Goal: Information Seeking & Learning: Learn about a topic

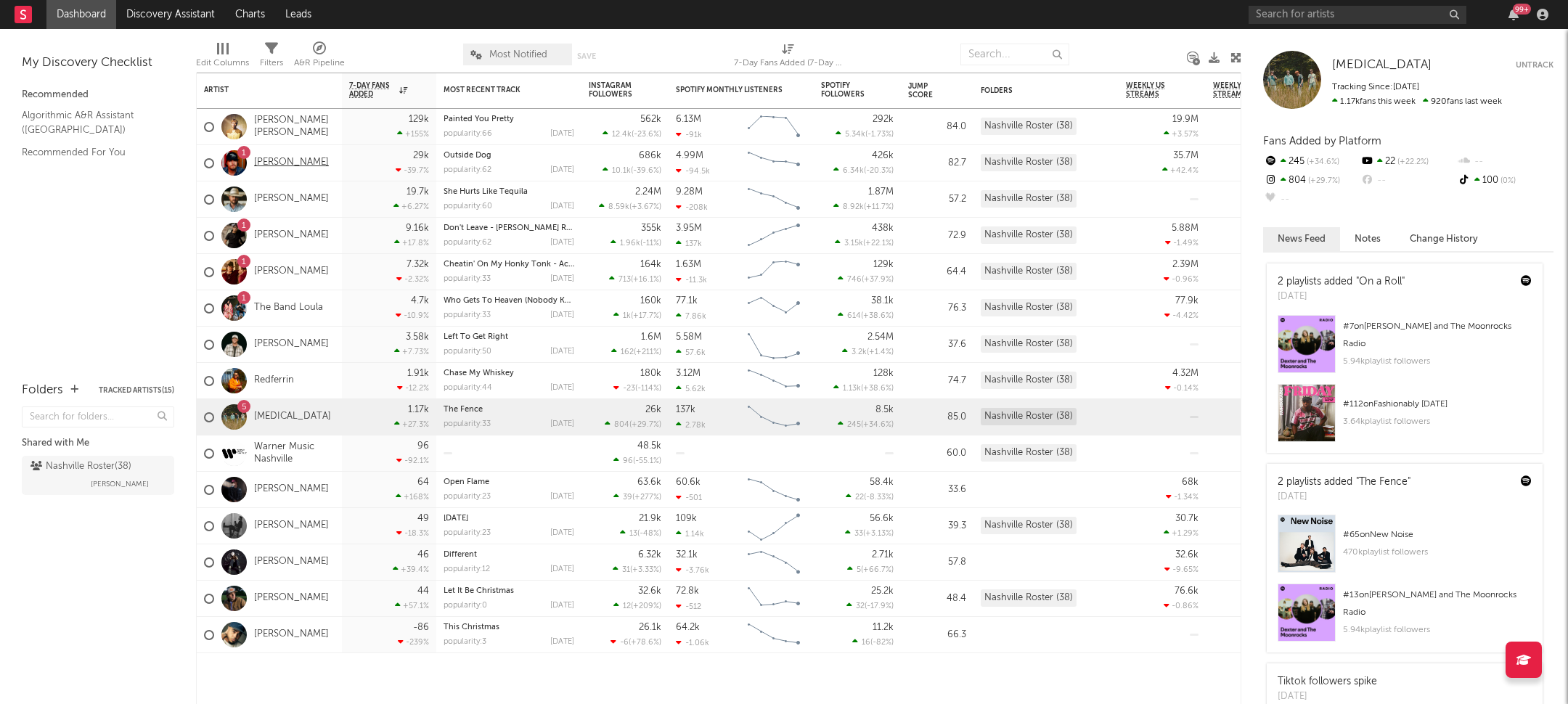
click at [271, 167] on link "[PERSON_NAME]" at bounding box center [291, 162] width 75 height 12
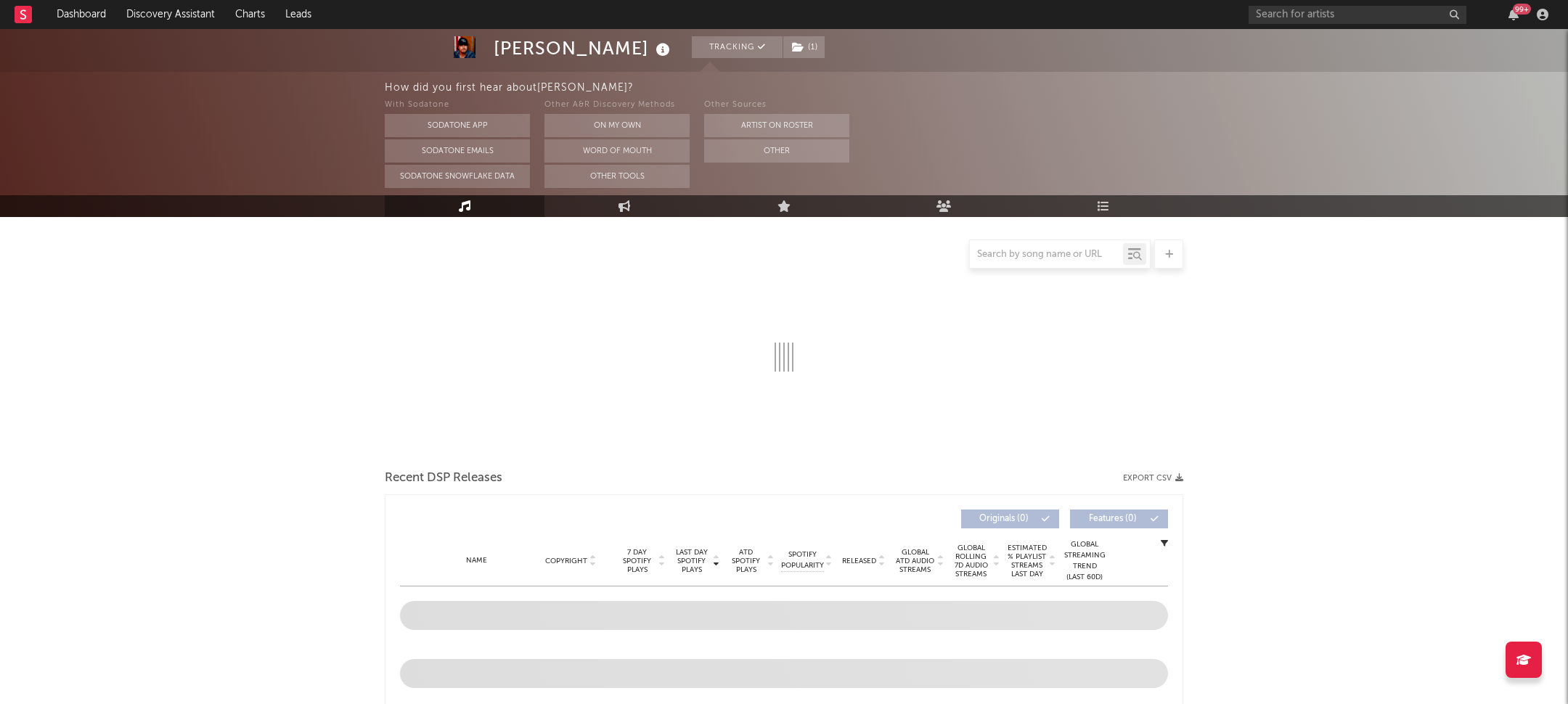
scroll to position [280, 0]
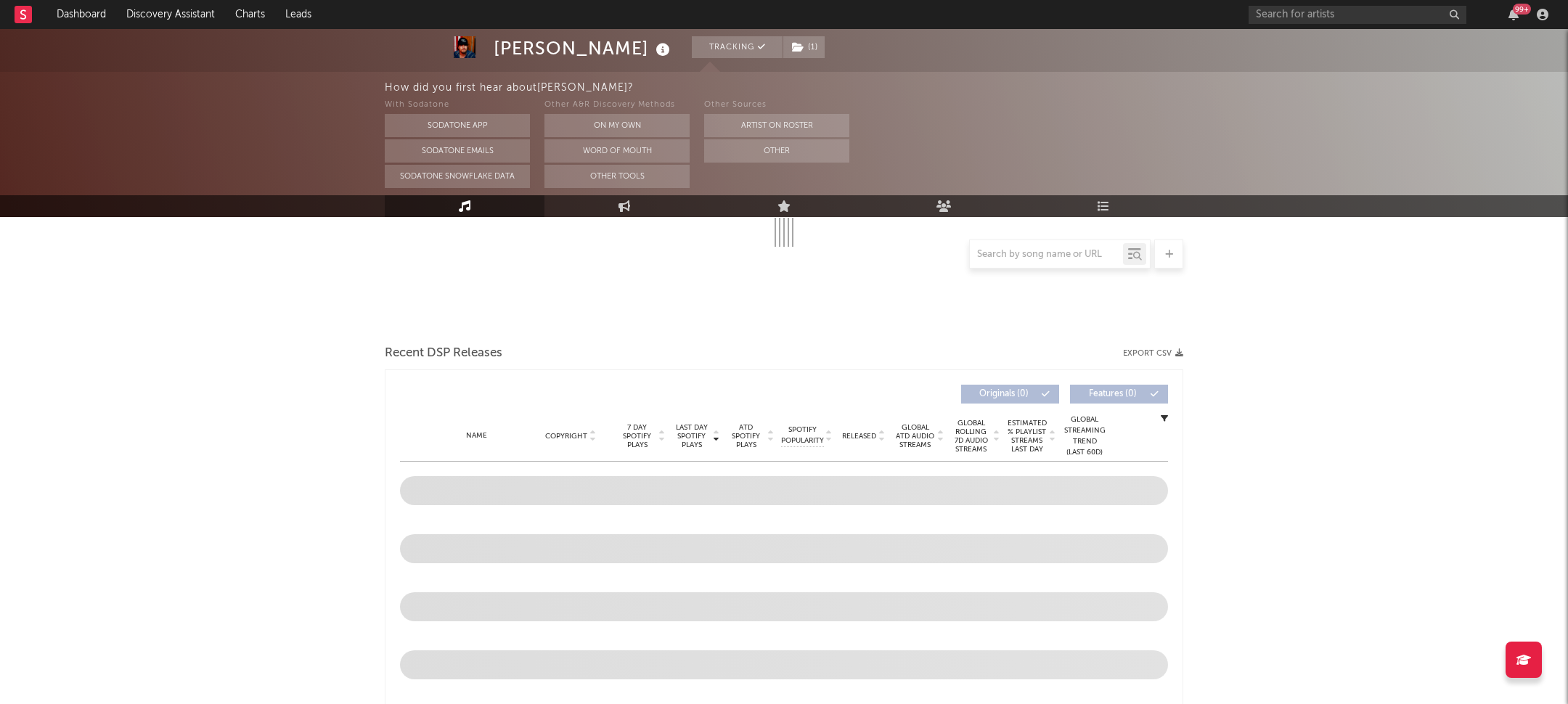
select select "6m"
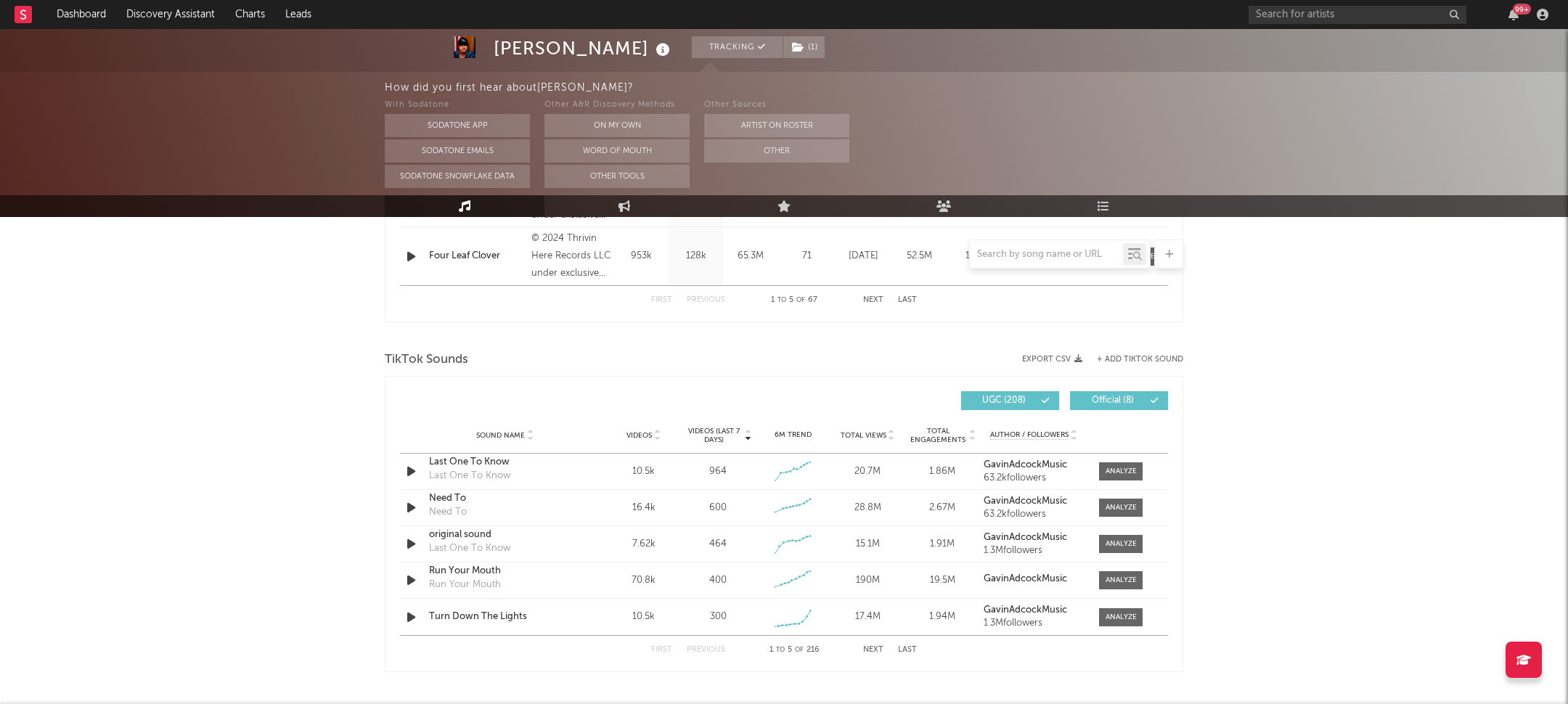
scroll to position [991, 0]
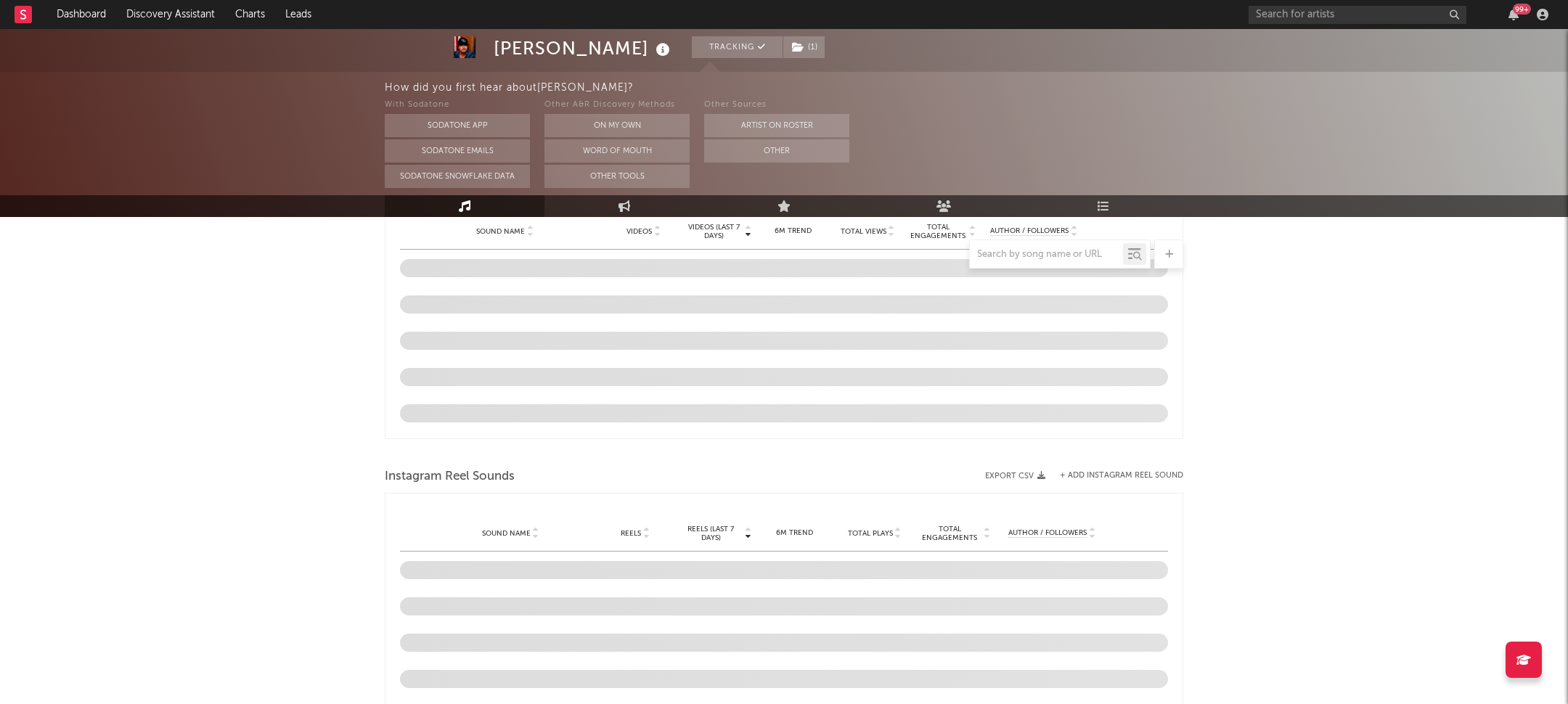
select select "6m"
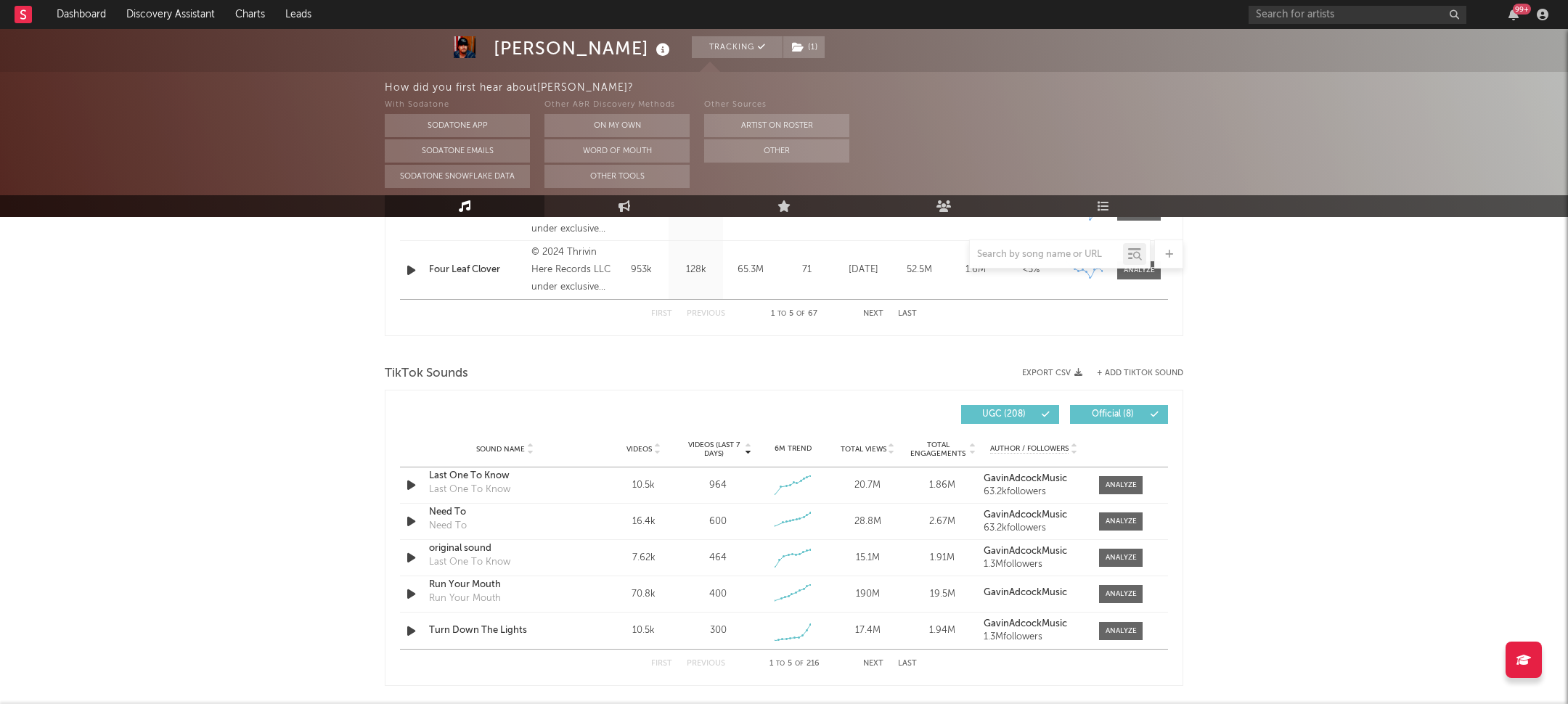
scroll to position [915, 0]
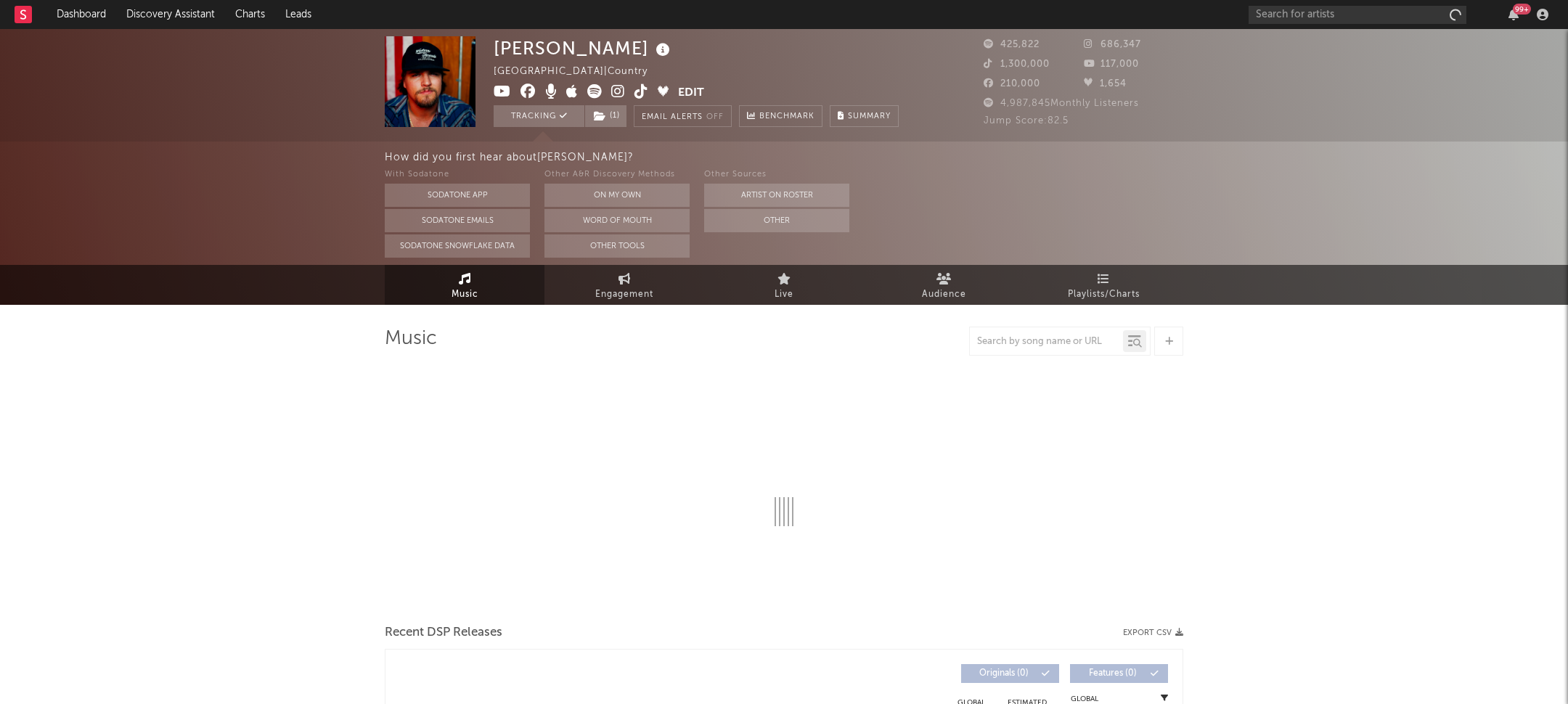
select select "6m"
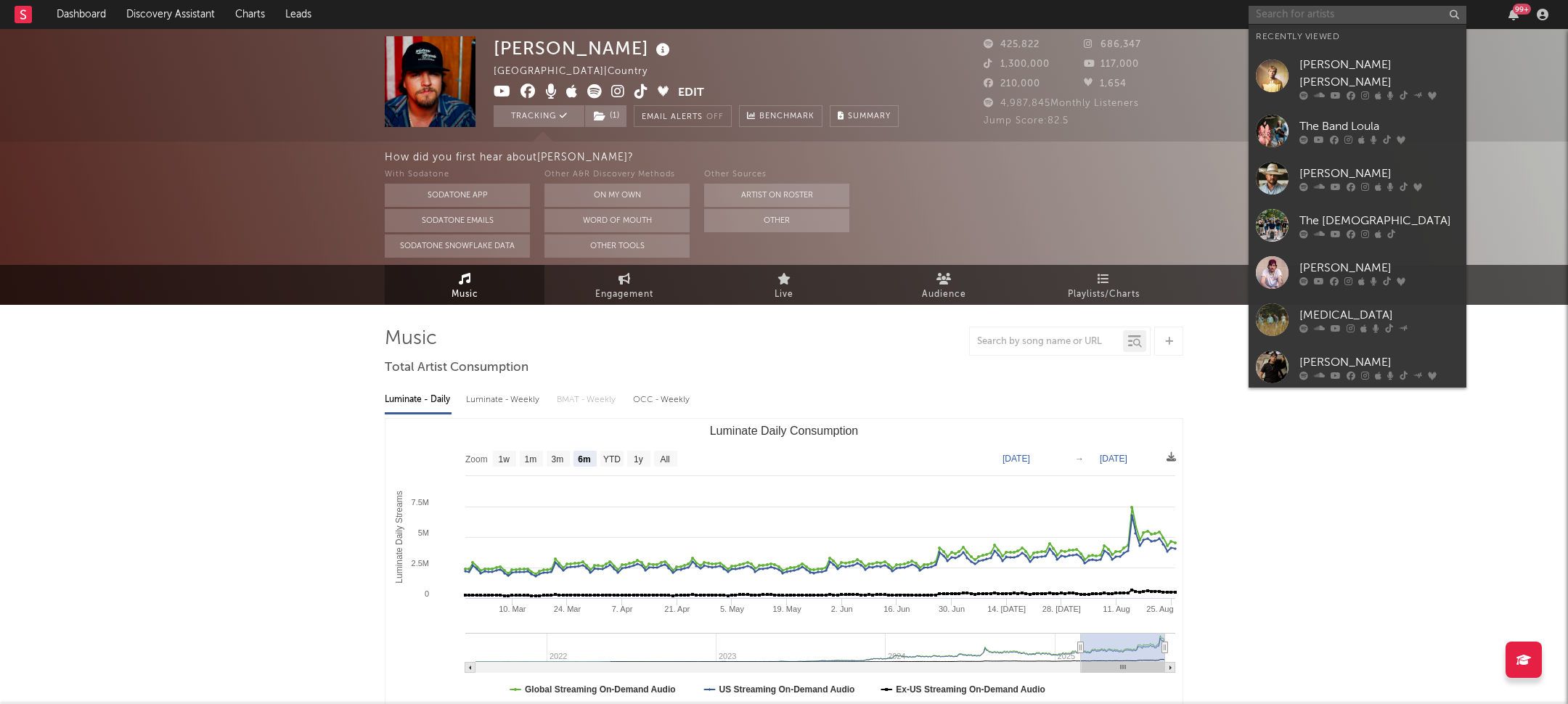
click at [1305, 20] on input "text" at bounding box center [1358, 15] width 218 height 18
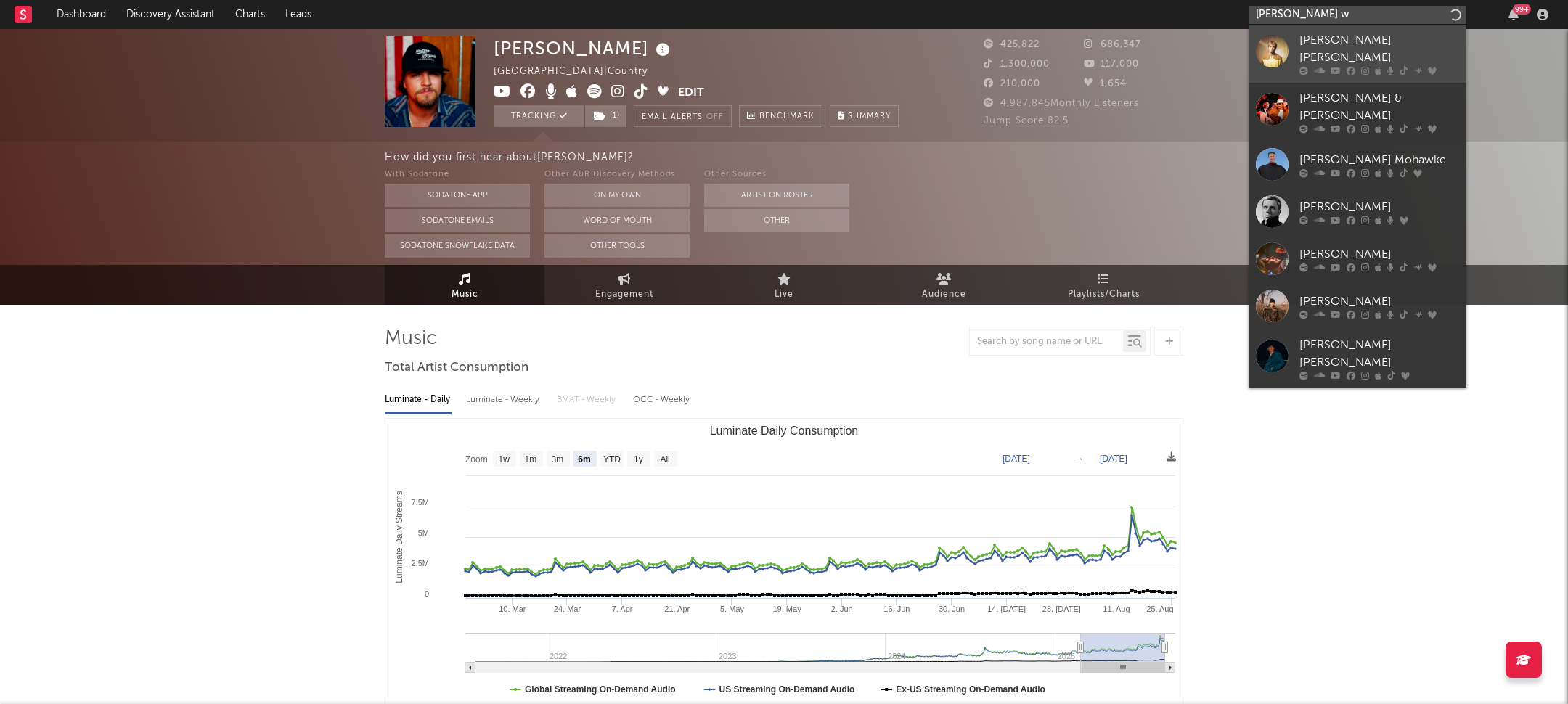
type input "hudson w"
click at [1394, 25] on link "[PERSON_NAME] [PERSON_NAME]" at bounding box center [1358, 54] width 218 height 58
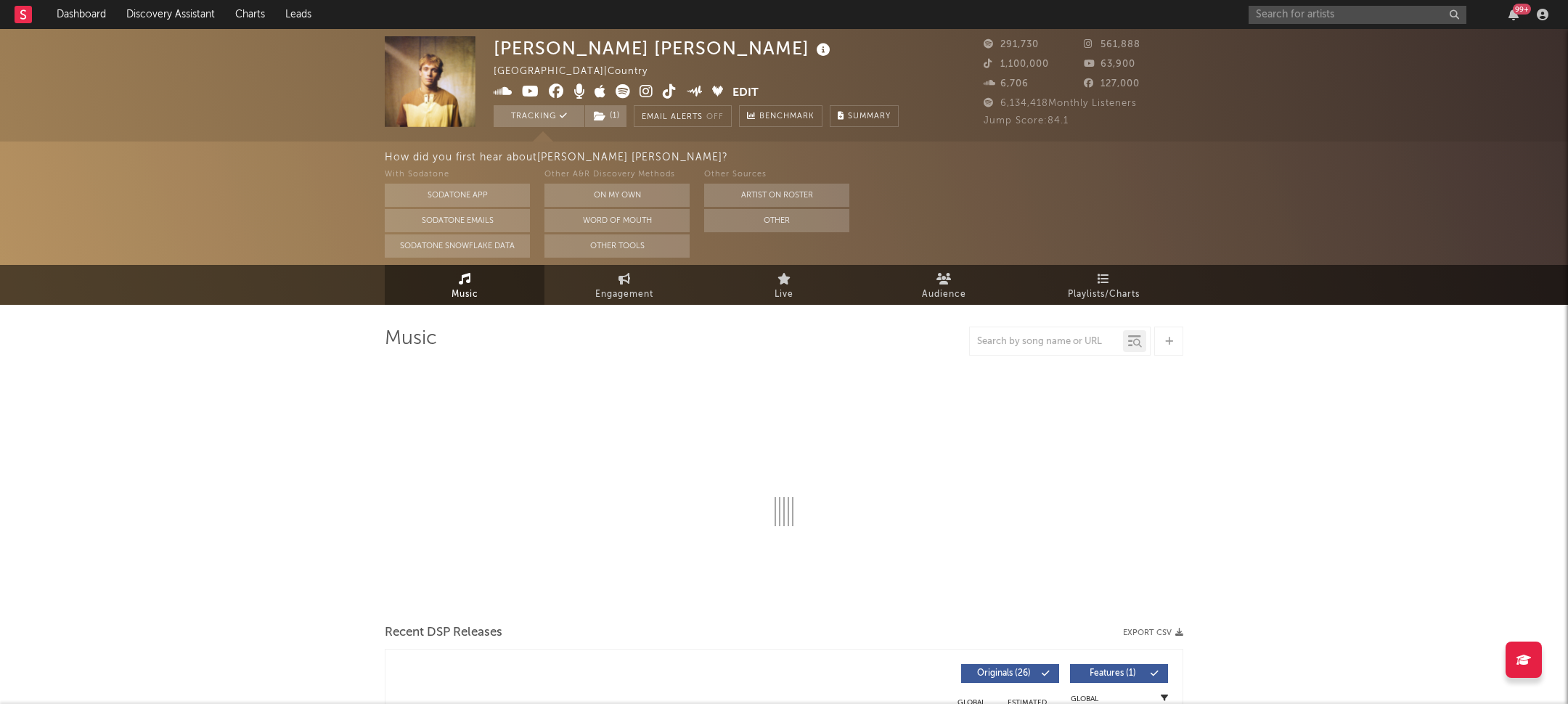
select select "6m"
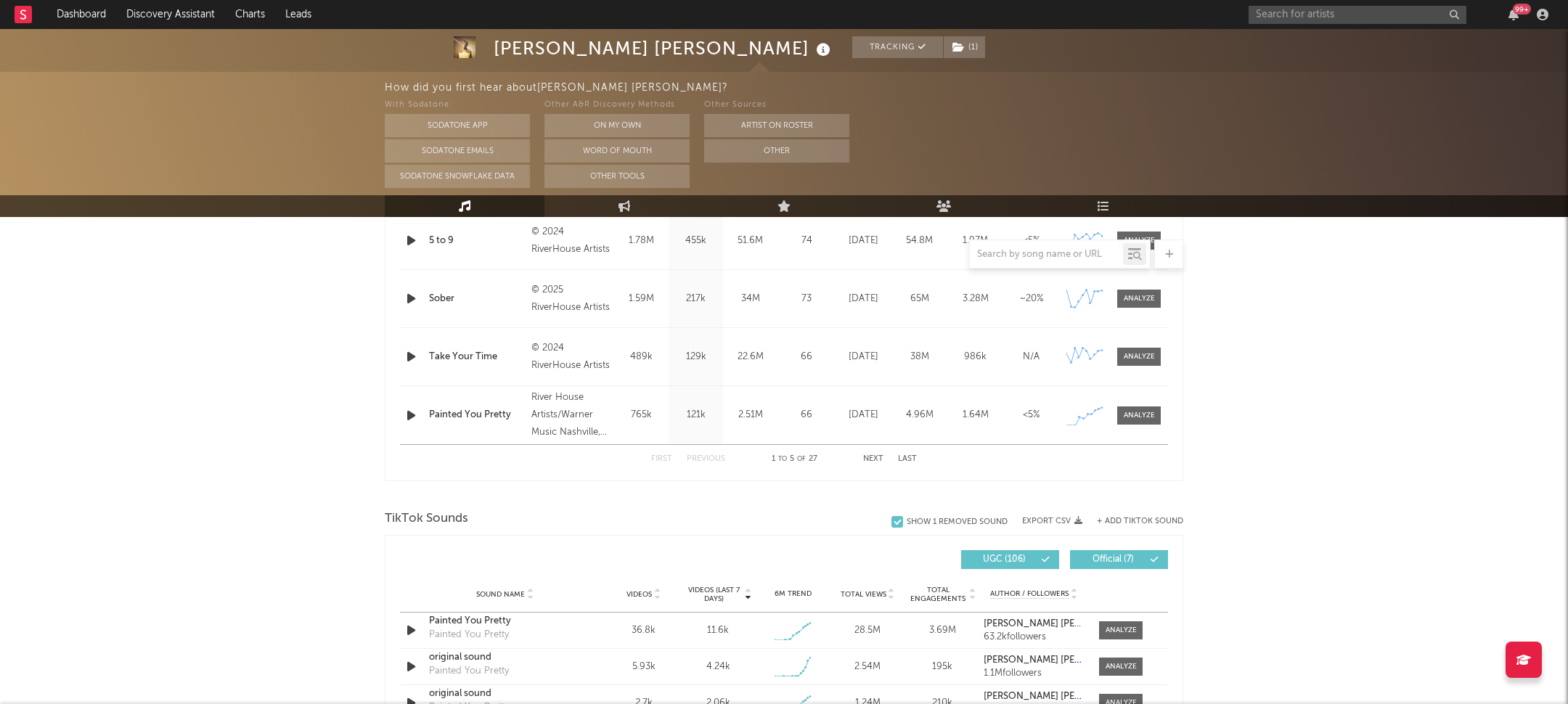
scroll to position [1035, 0]
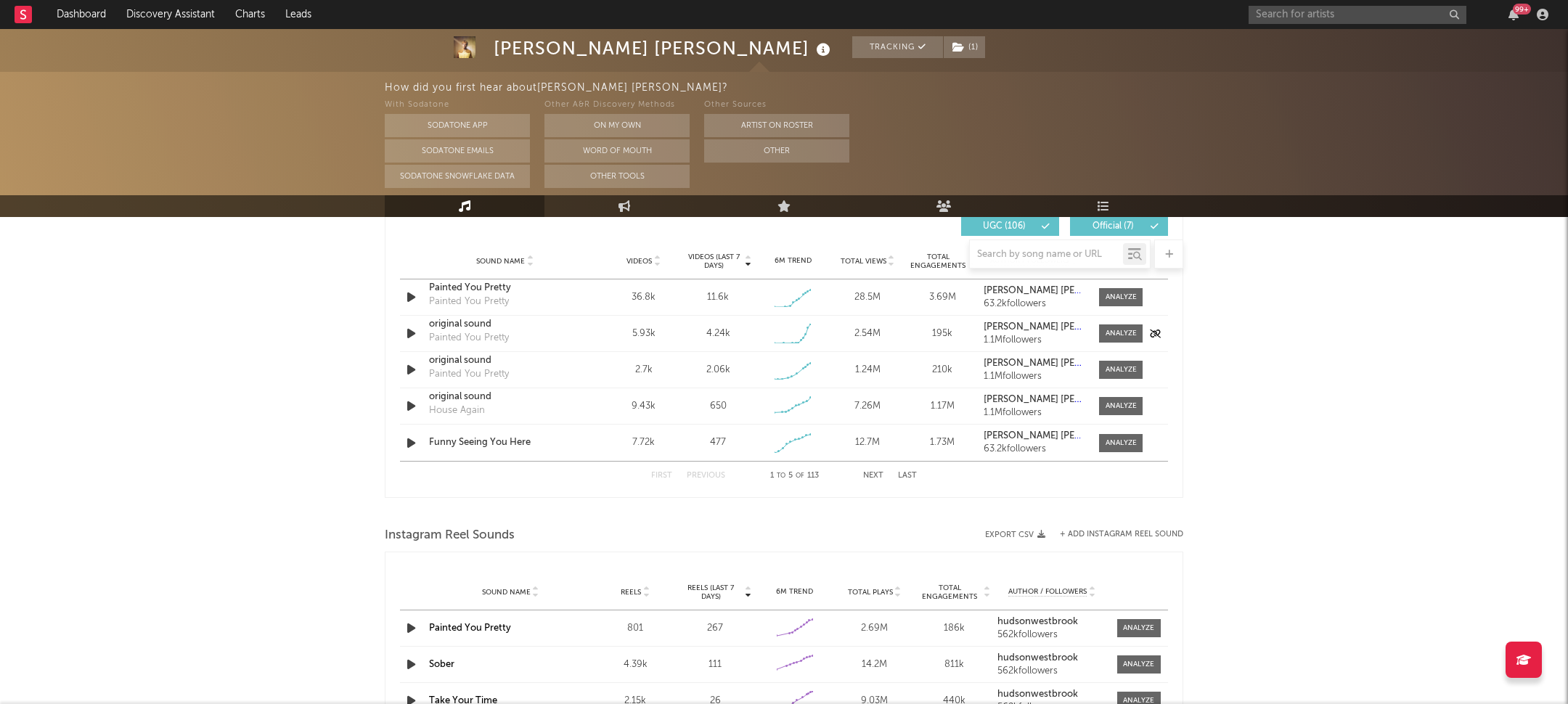
click at [467, 334] on div "Painted You Pretty" at bounding box center [469, 339] width 80 height 15
click at [430, 320] on div "original sound" at bounding box center [505, 325] width 151 height 15
click at [457, 357] on div "original sound" at bounding box center [505, 360] width 151 height 15
click at [473, 328] on div "original sound" at bounding box center [505, 325] width 151 height 15
click at [1134, 336] on div at bounding box center [1121, 333] width 31 height 11
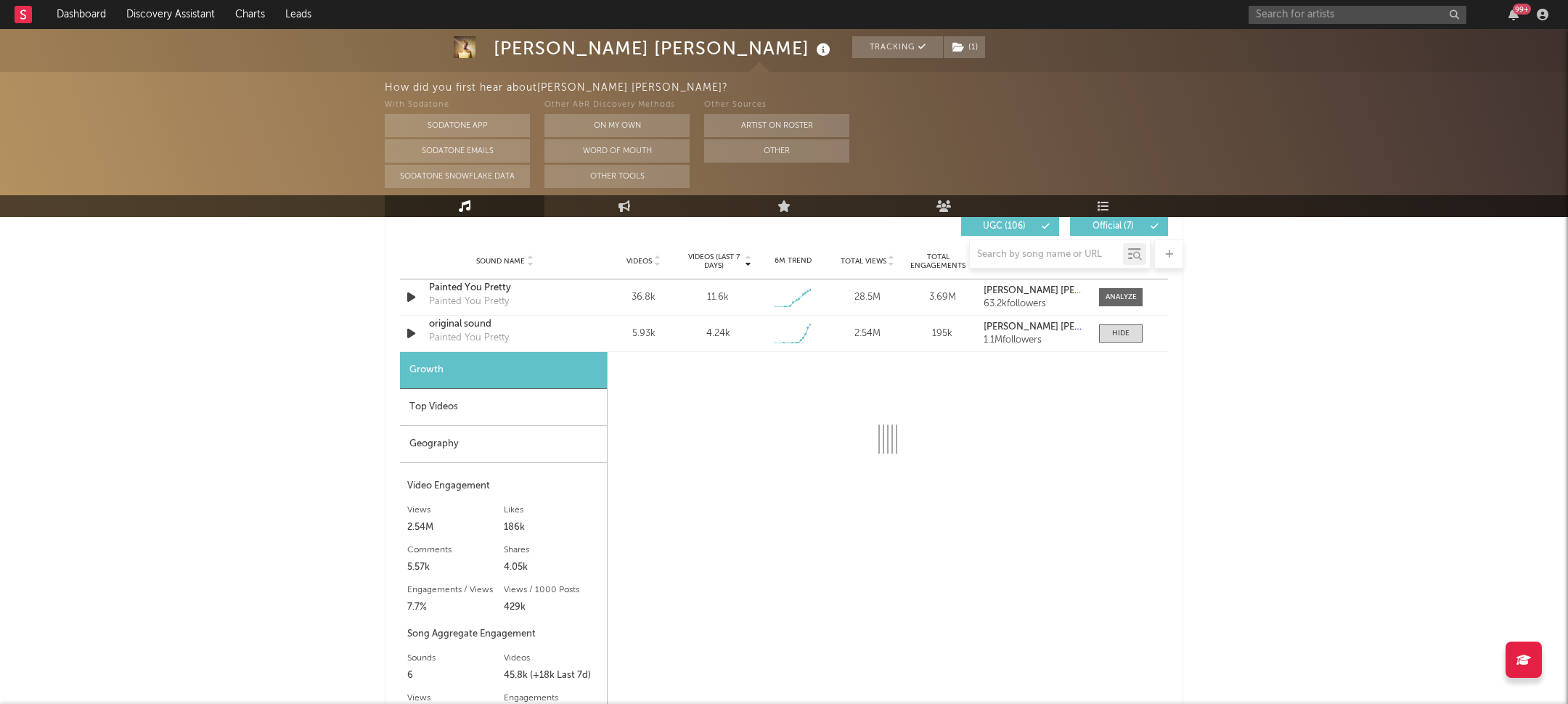
select select "1w"
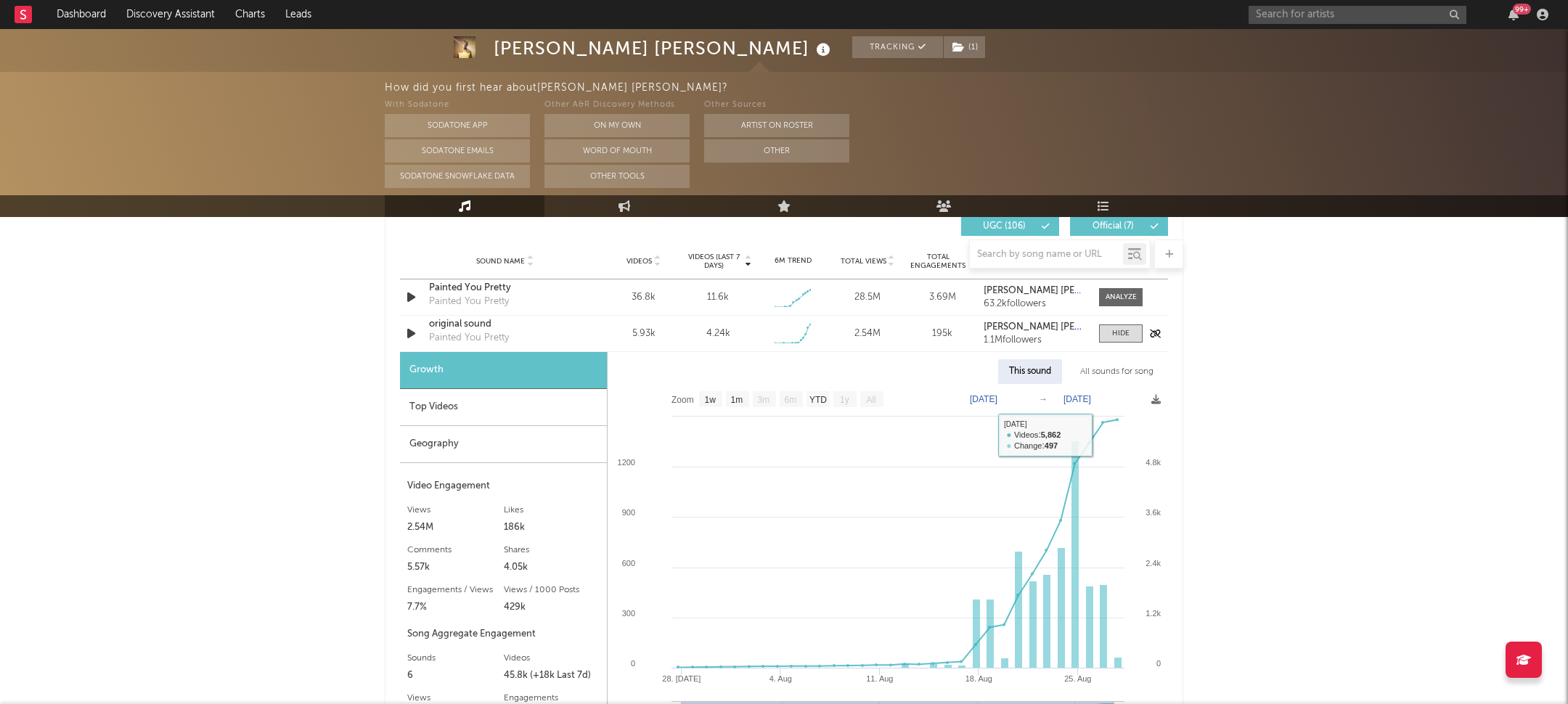
click at [484, 342] on div "Painted You Pretty" at bounding box center [469, 339] width 80 height 15
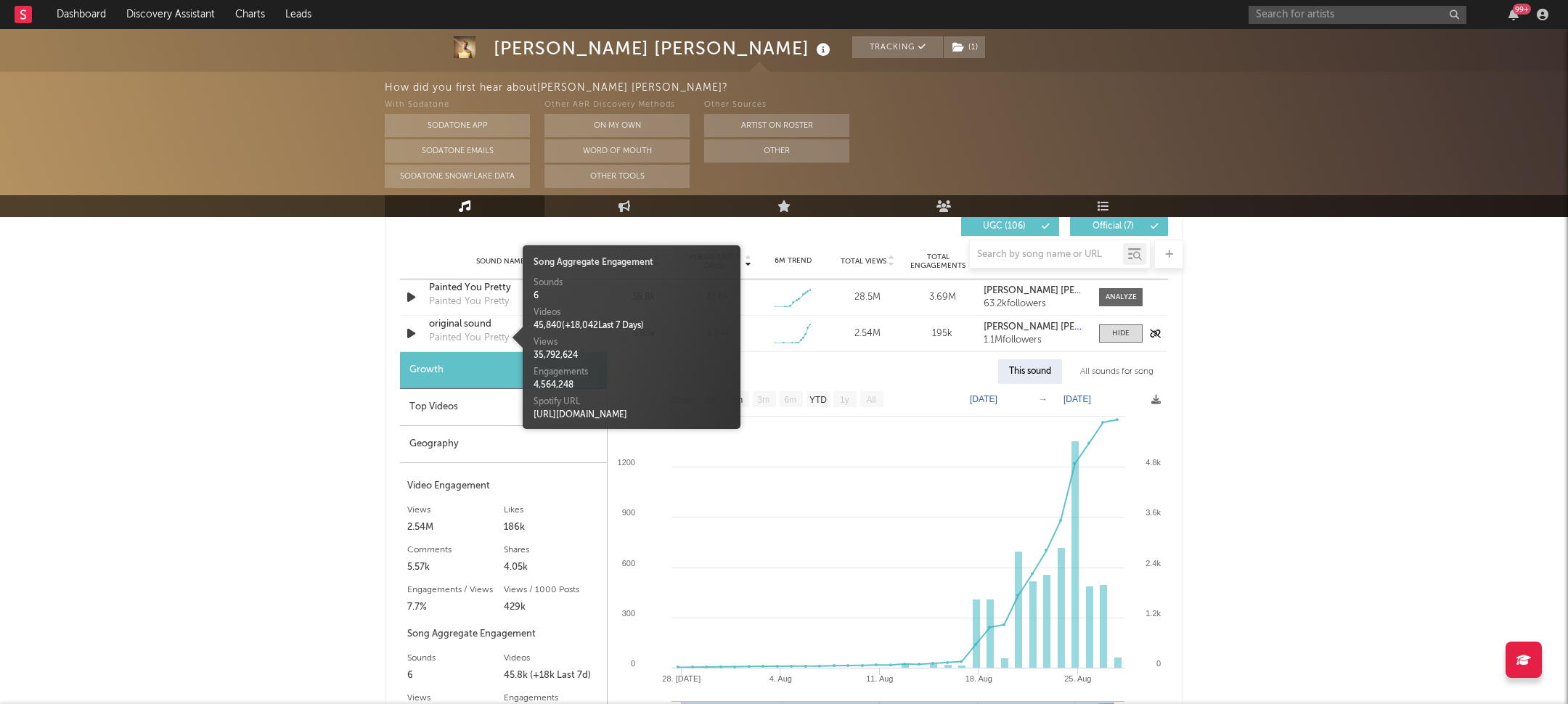
click at [488, 328] on div "original sound" at bounding box center [505, 325] width 151 height 15
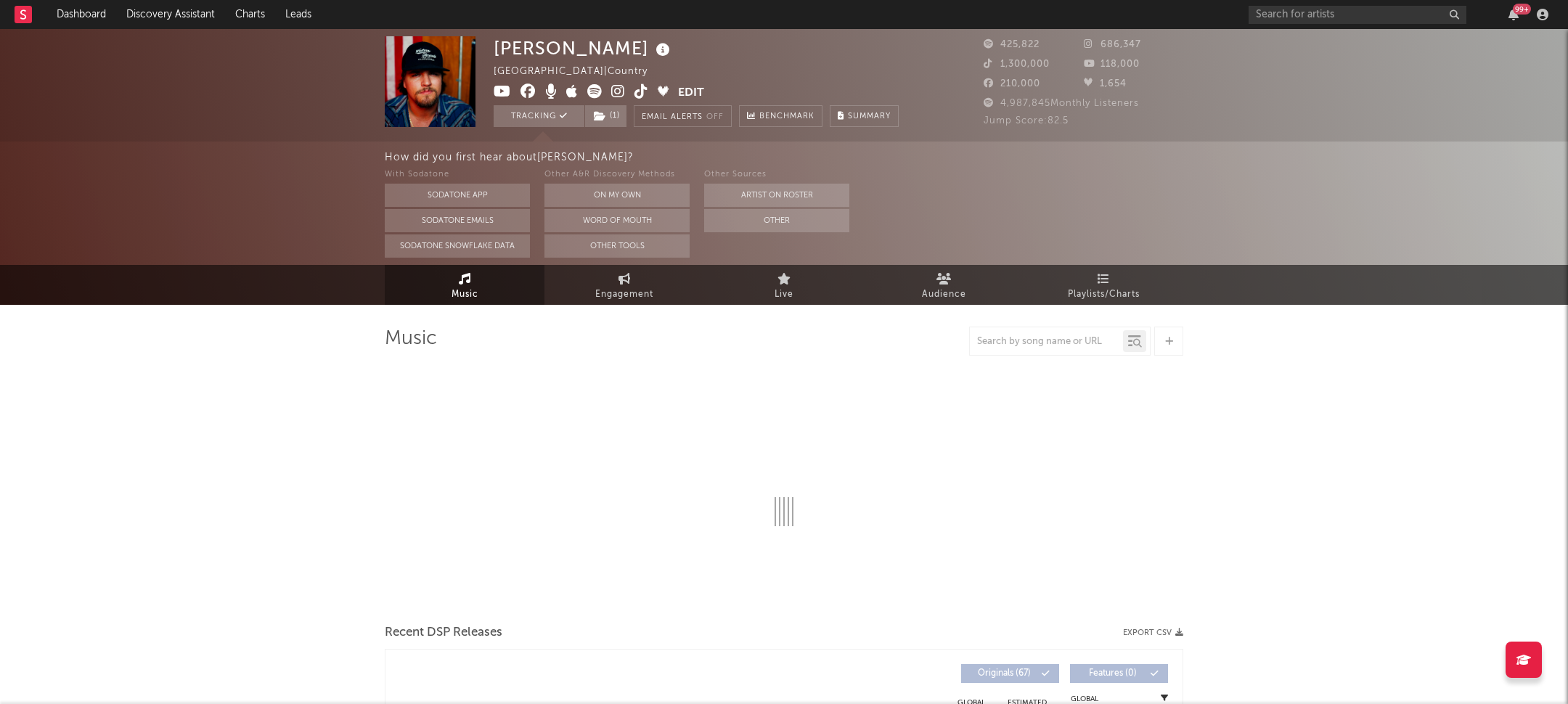
select select "6m"
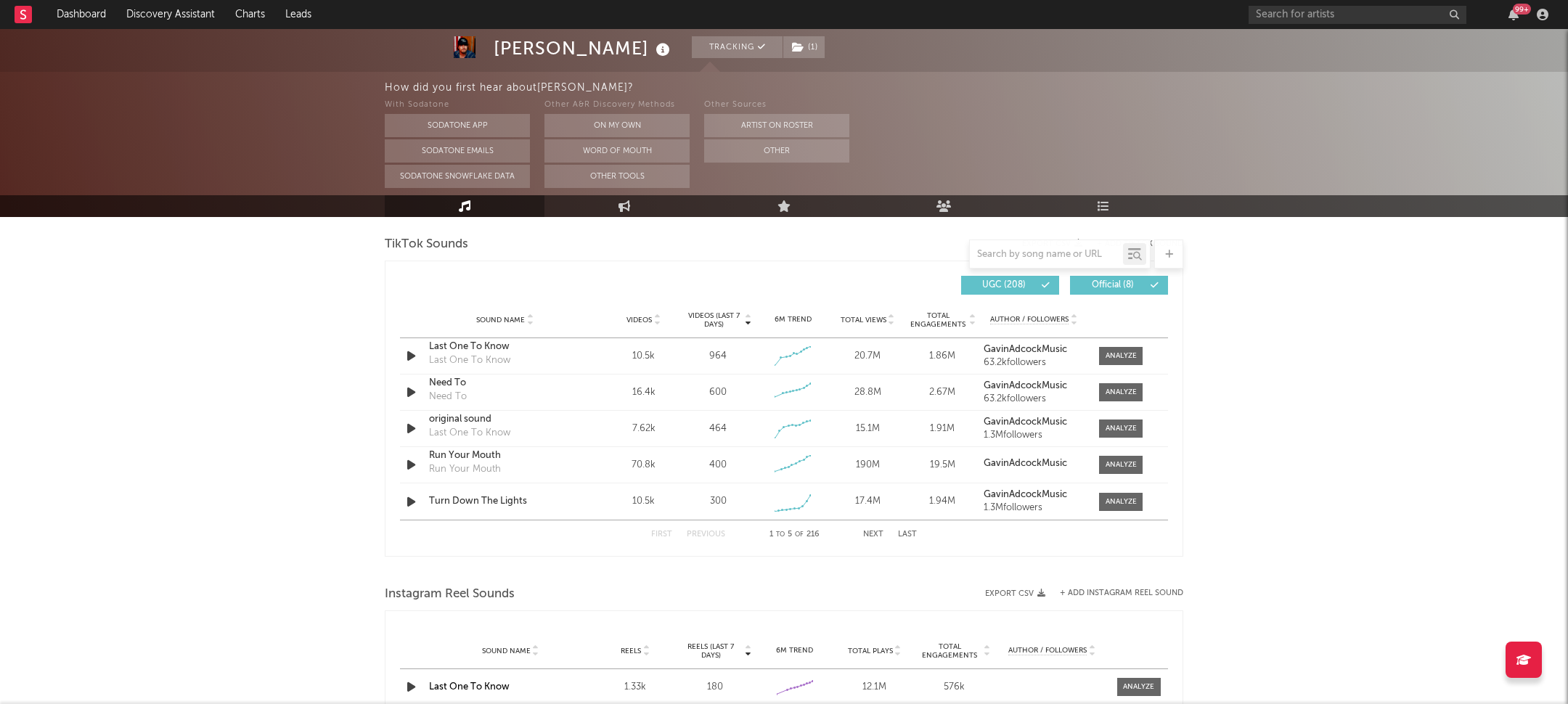
scroll to position [1291, 0]
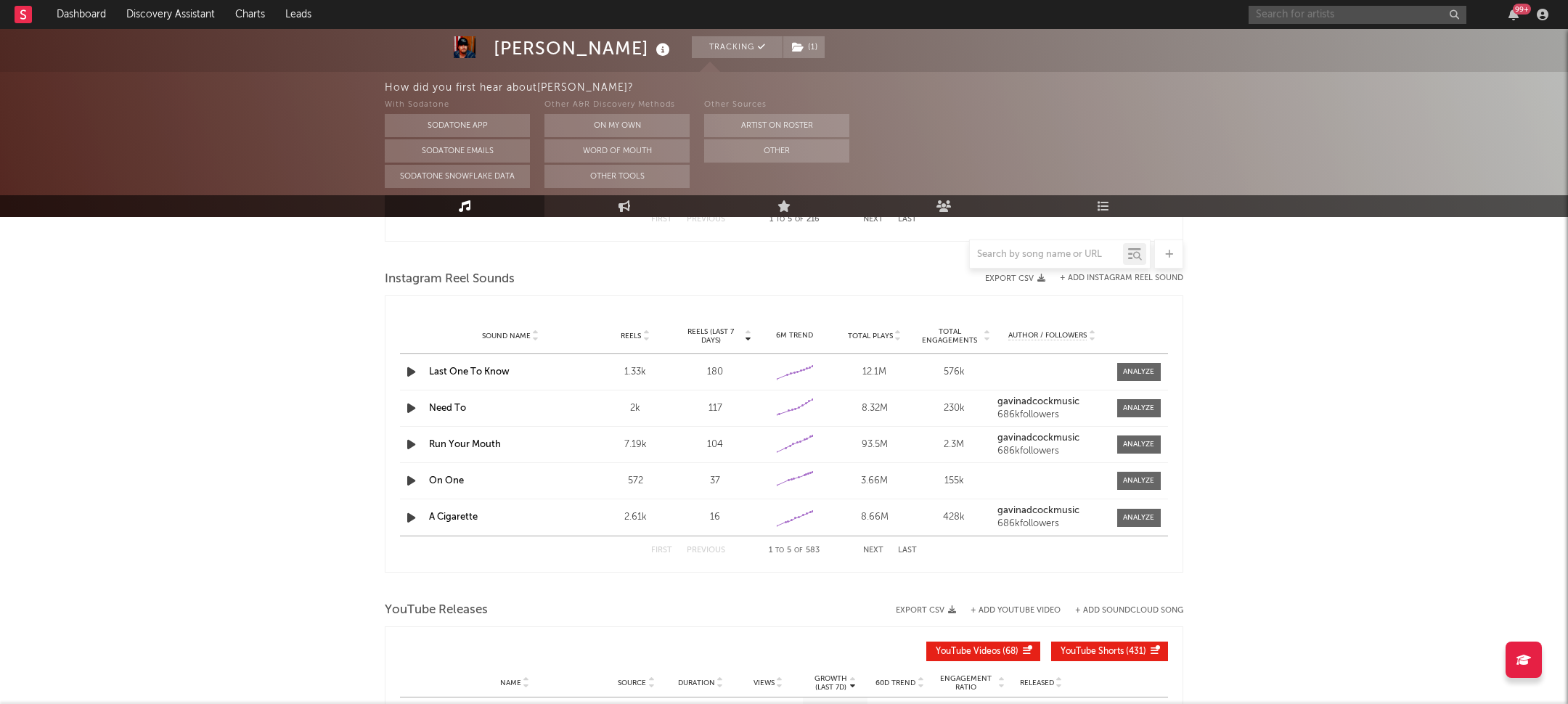
click at [1364, 17] on input "text" at bounding box center [1358, 15] width 218 height 18
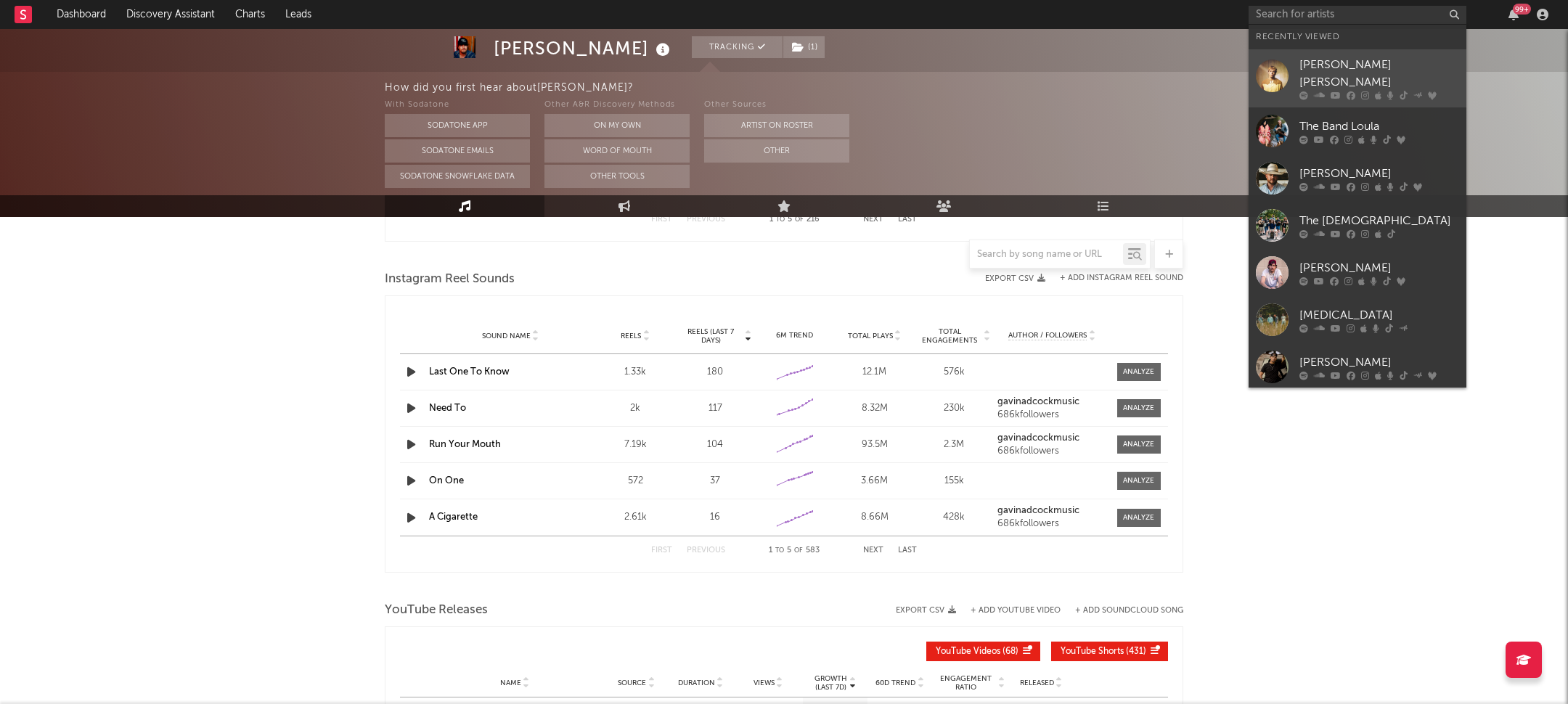
click at [1350, 76] on div "[PERSON_NAME] [PERSON_NAME]" at bounding box center [1379, 74] width 159 height 35
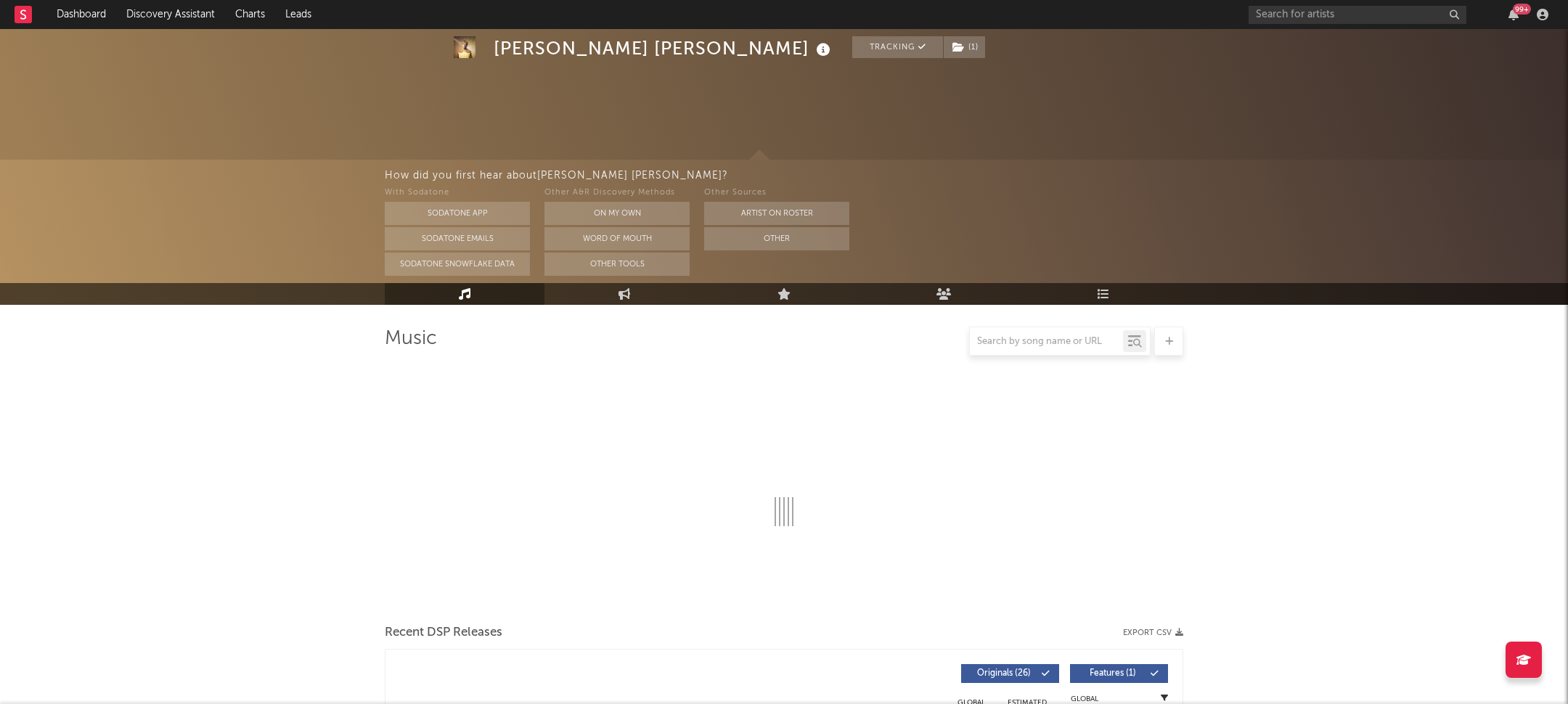
select select "6m"
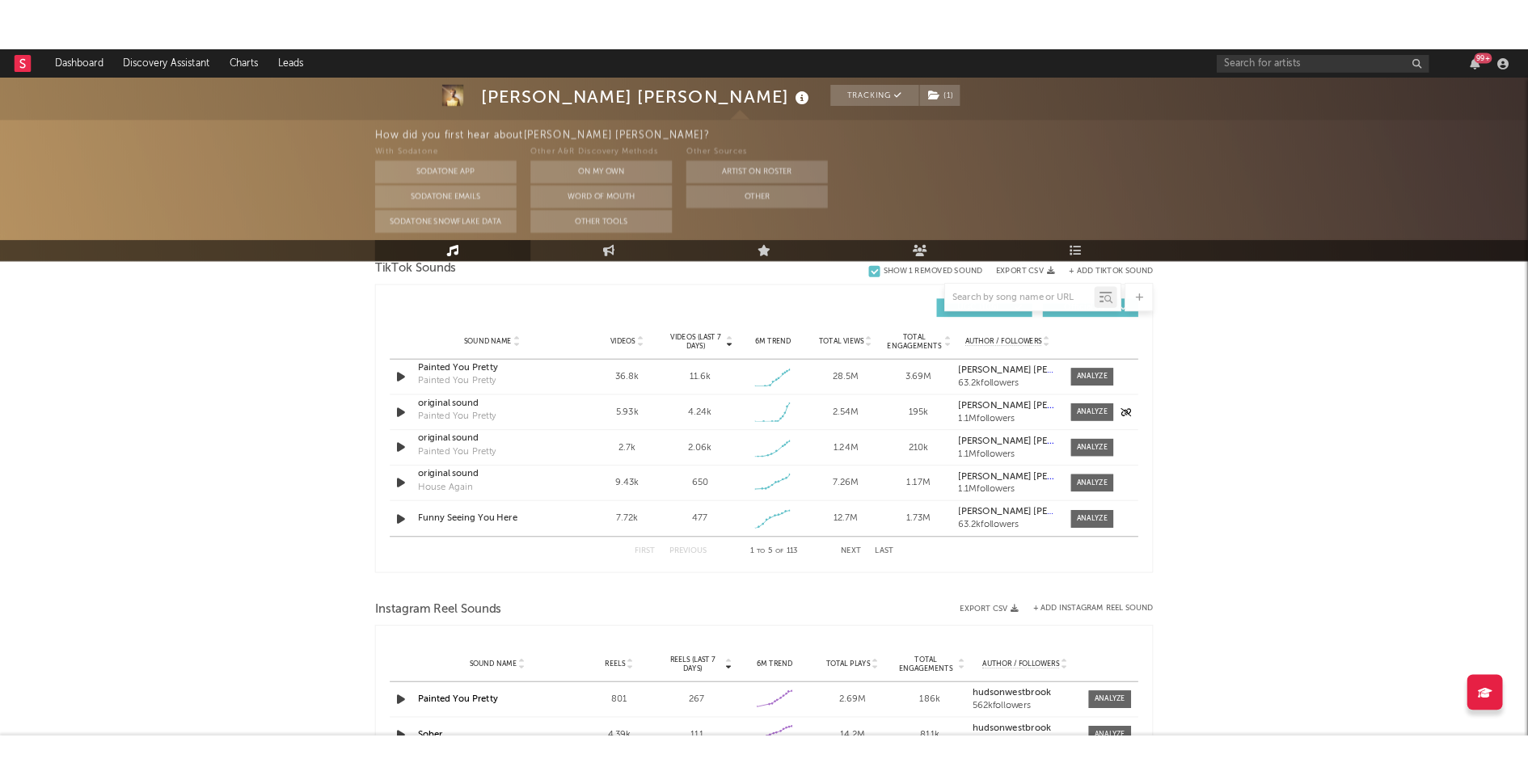
scroll to position [1332, 0]
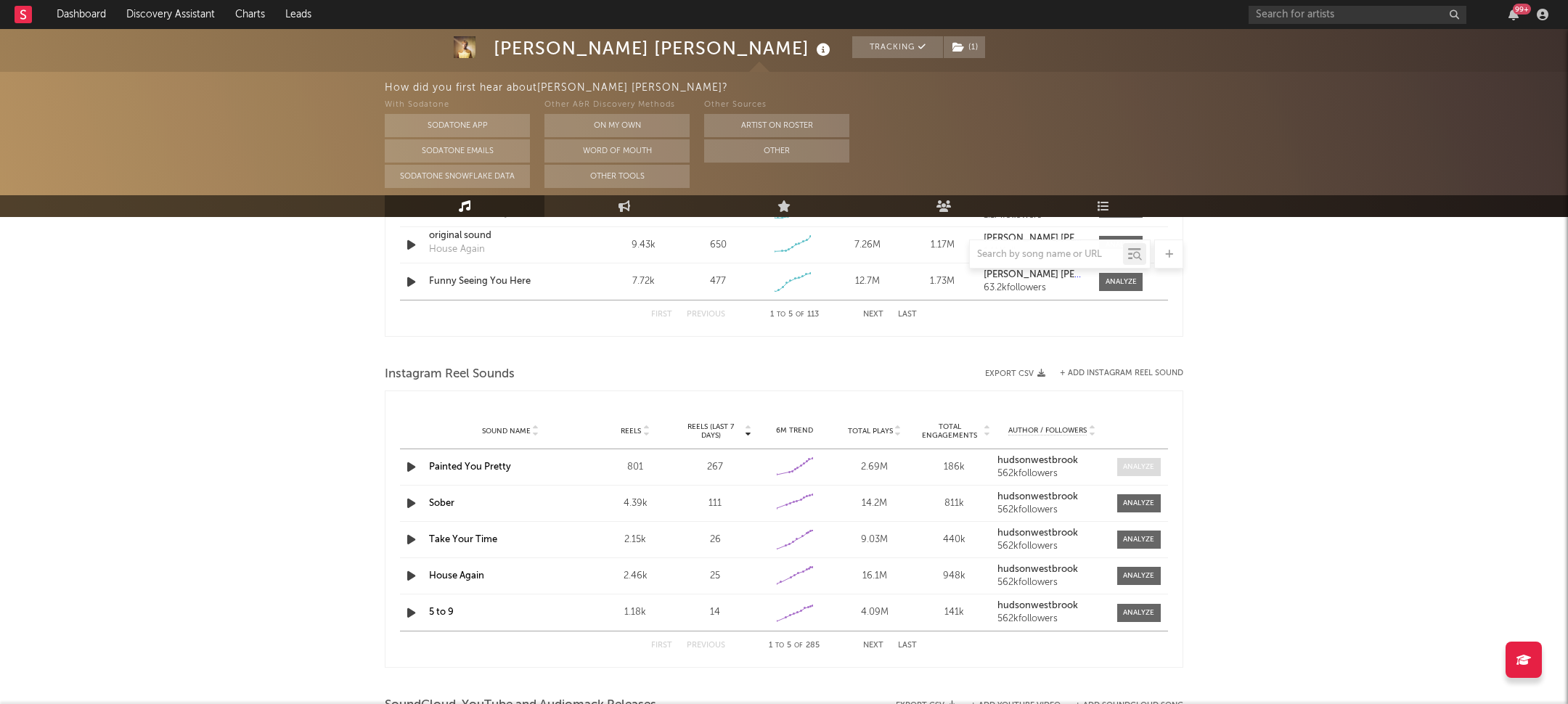
click at [1127, 464] on div at bounding box center [1138, 467] width 31 height 11
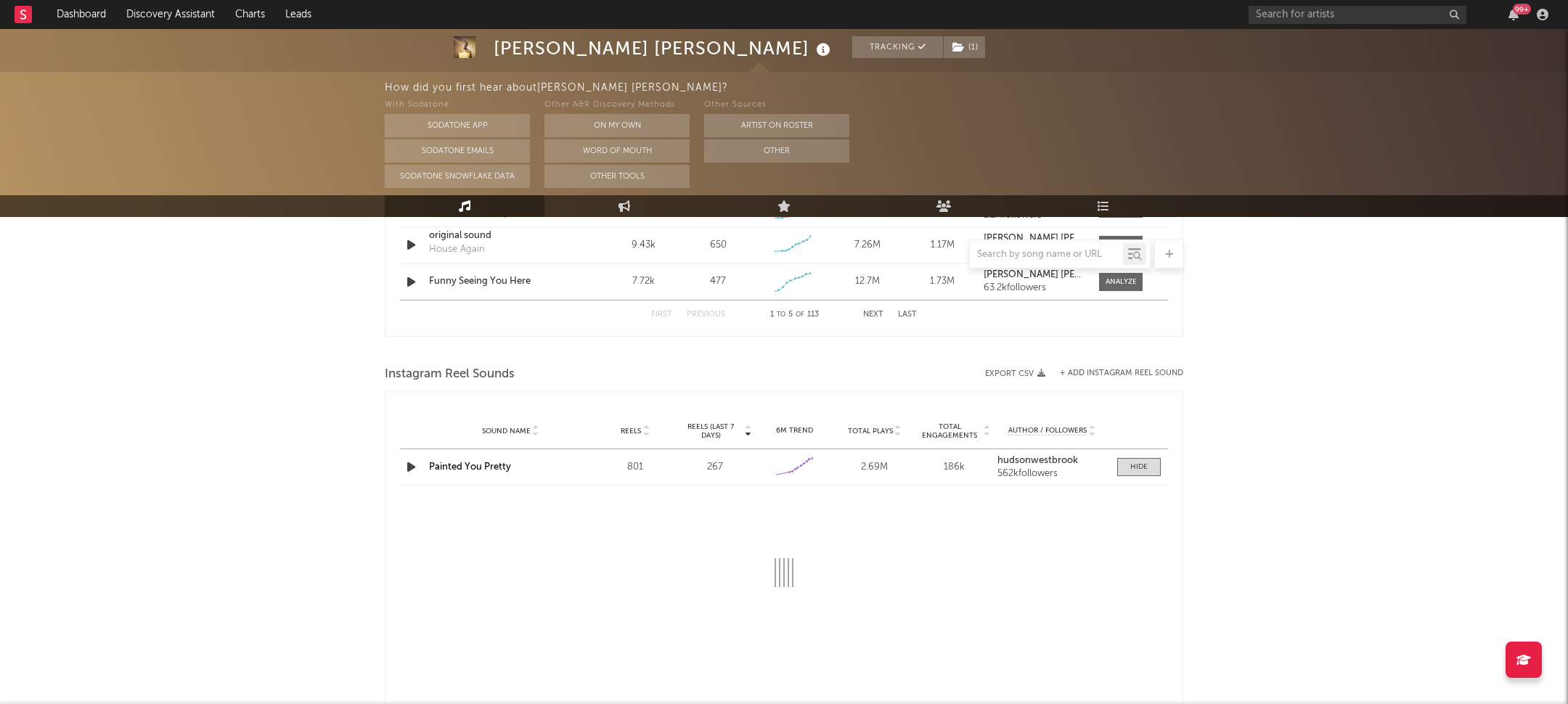
select select "1w"
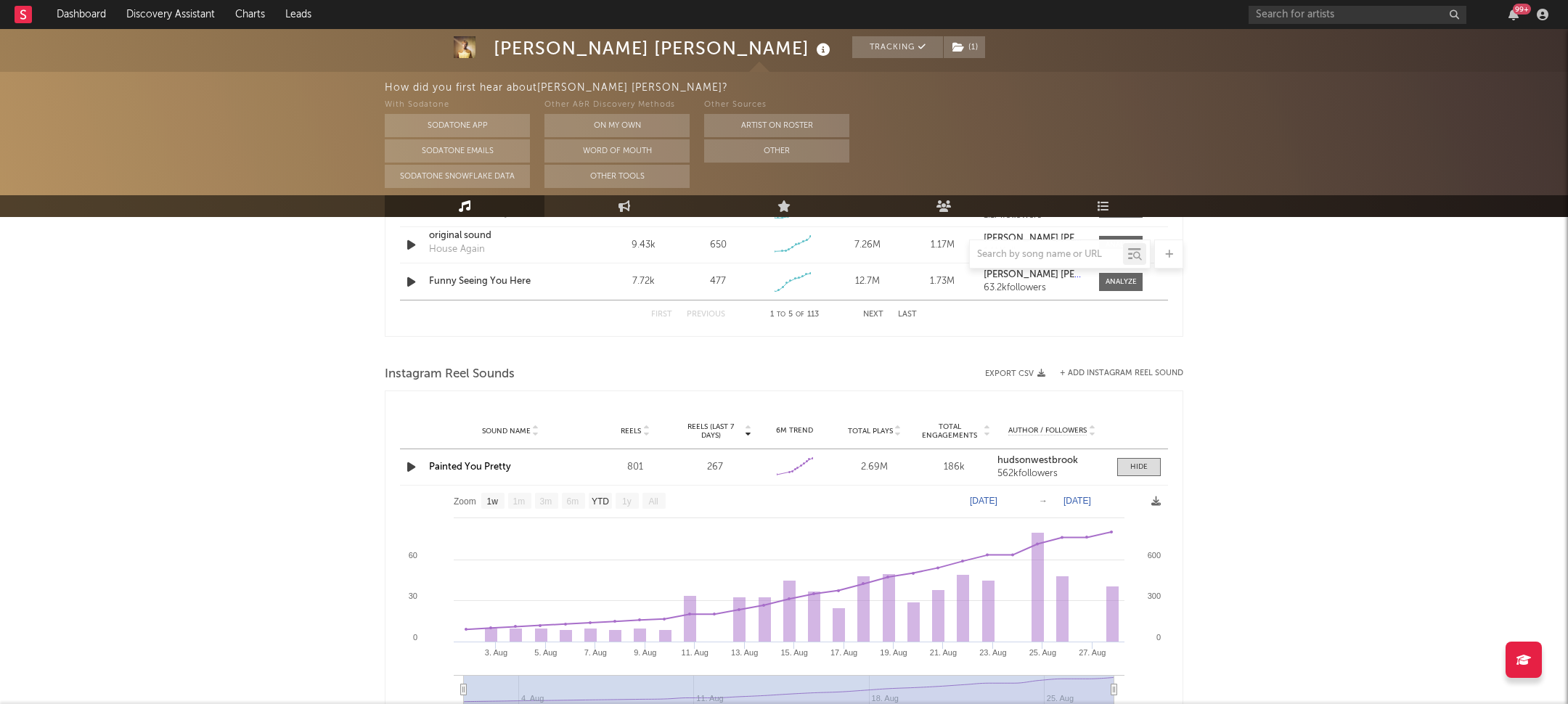
click at [462, 467] on link "Painted You Pretty" at bounding box center [470, 467] width 82 height 9
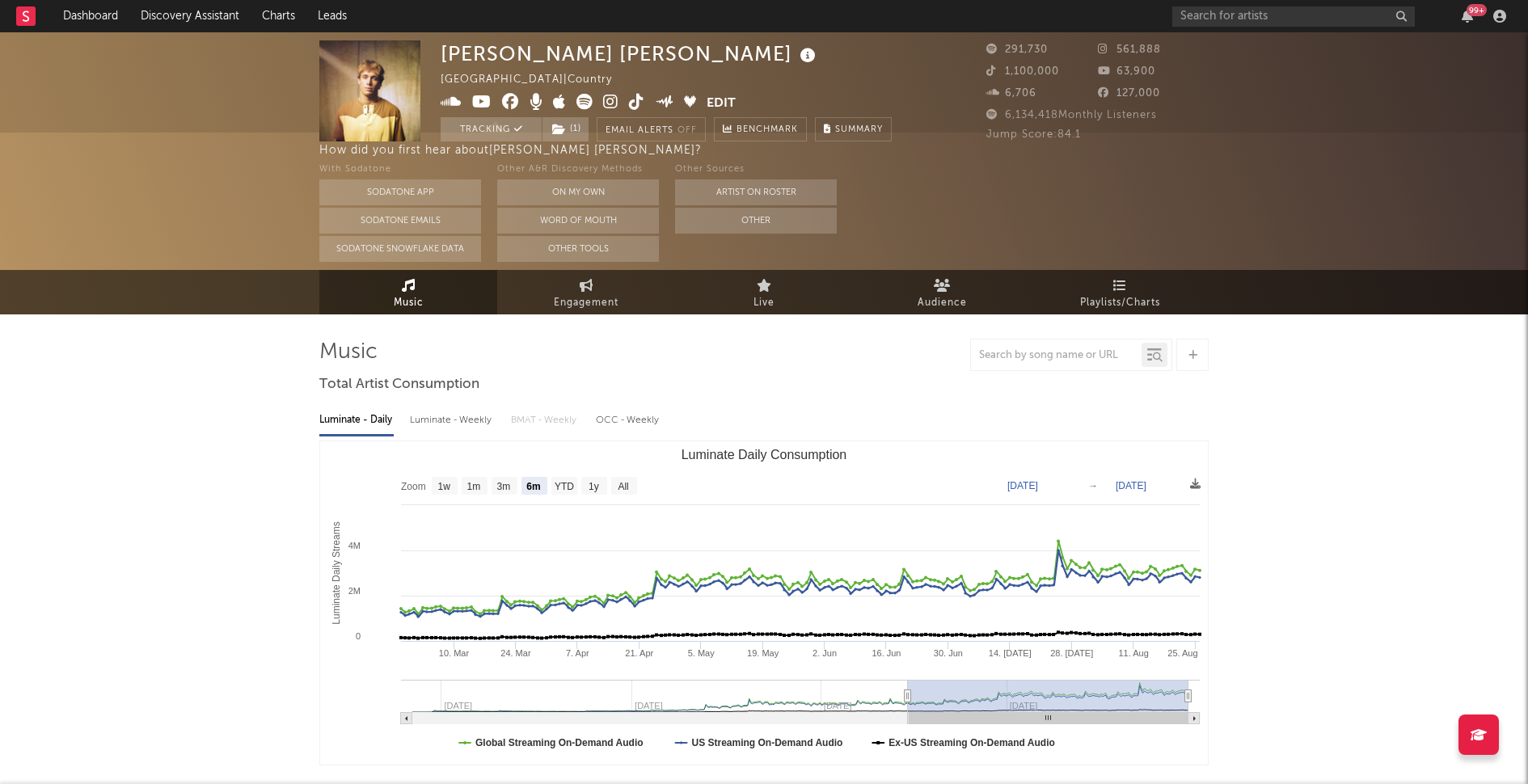
scroll to position [0, 0]
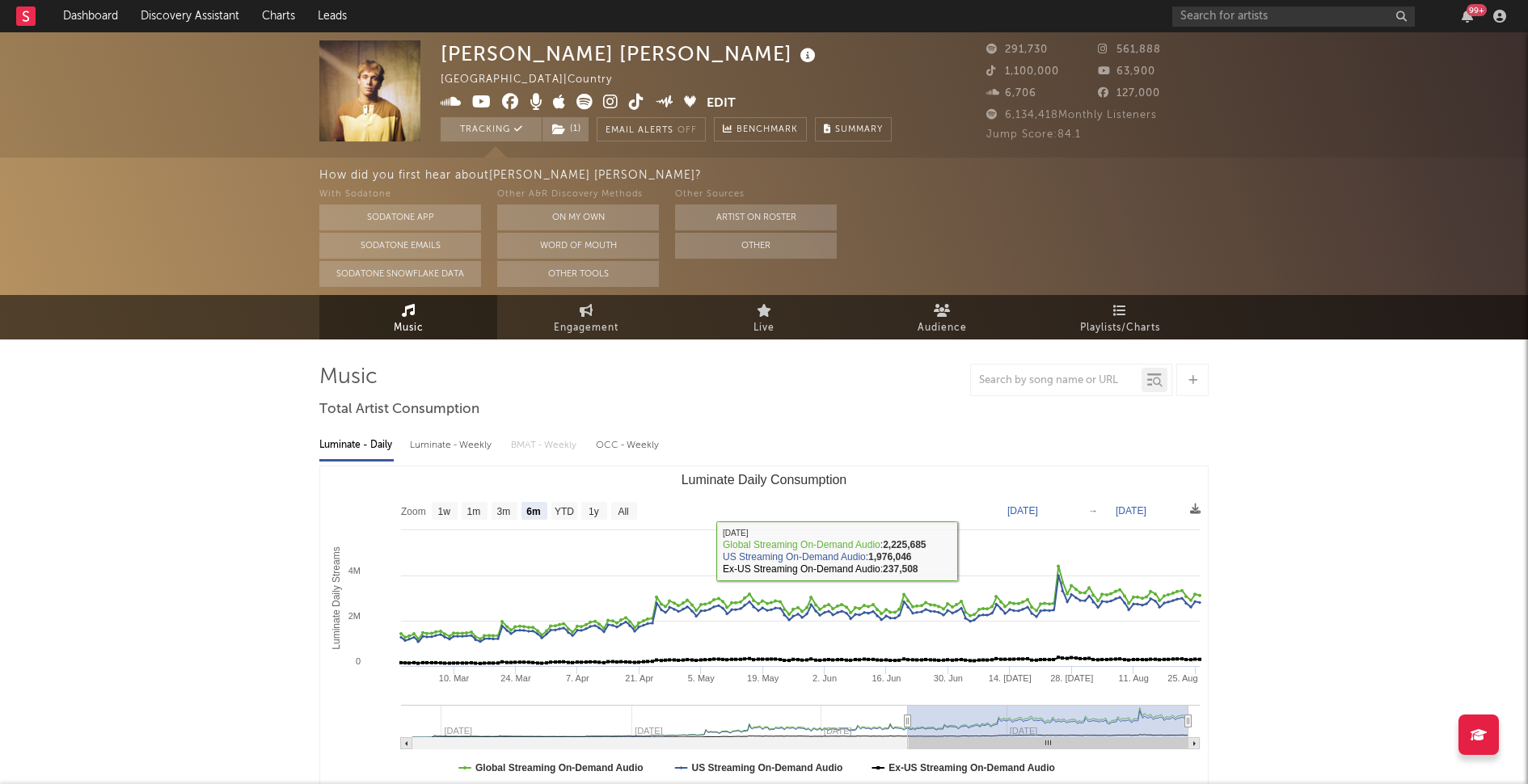
click at [559, 289] on div "How did you first hear about Hudson Westbrook ? With Sodatone Sodatone App Soda…" at bounding box center [924, 225] width 1208 height 137
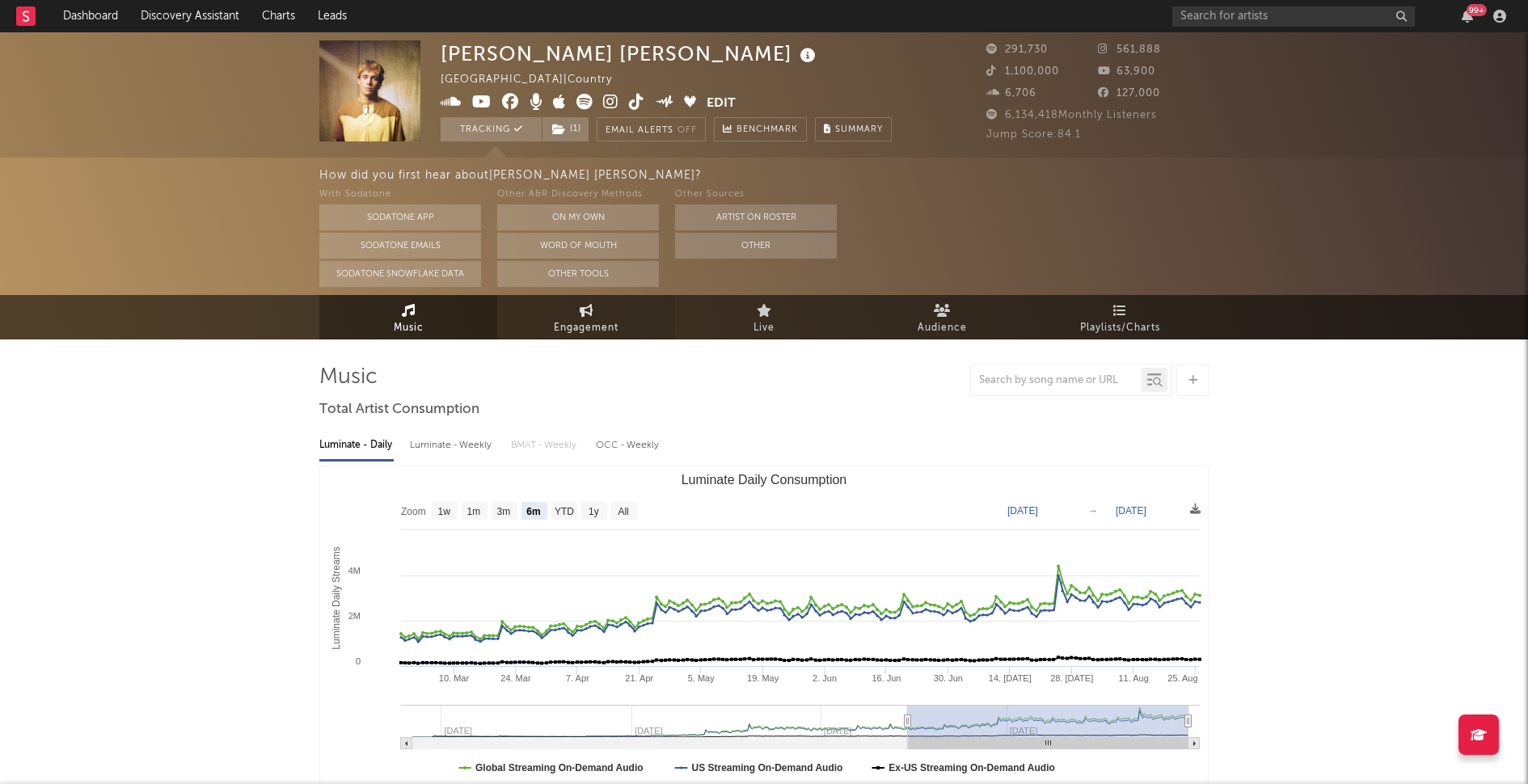
click at [573, 310] on link "Engagement" at bounding box center [586, 317] width 178 height 45
select select "1w"
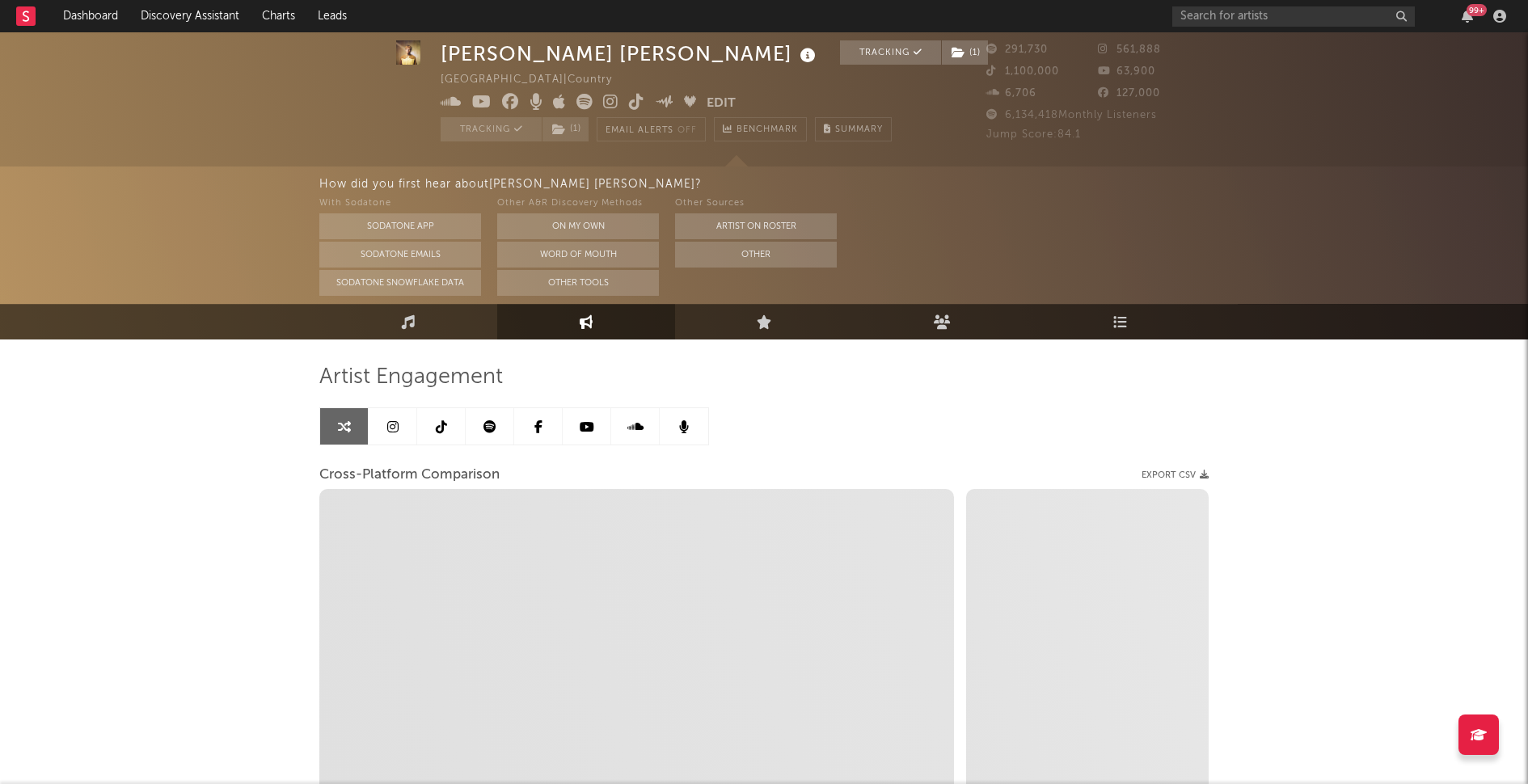
scroll to position [242, 0]
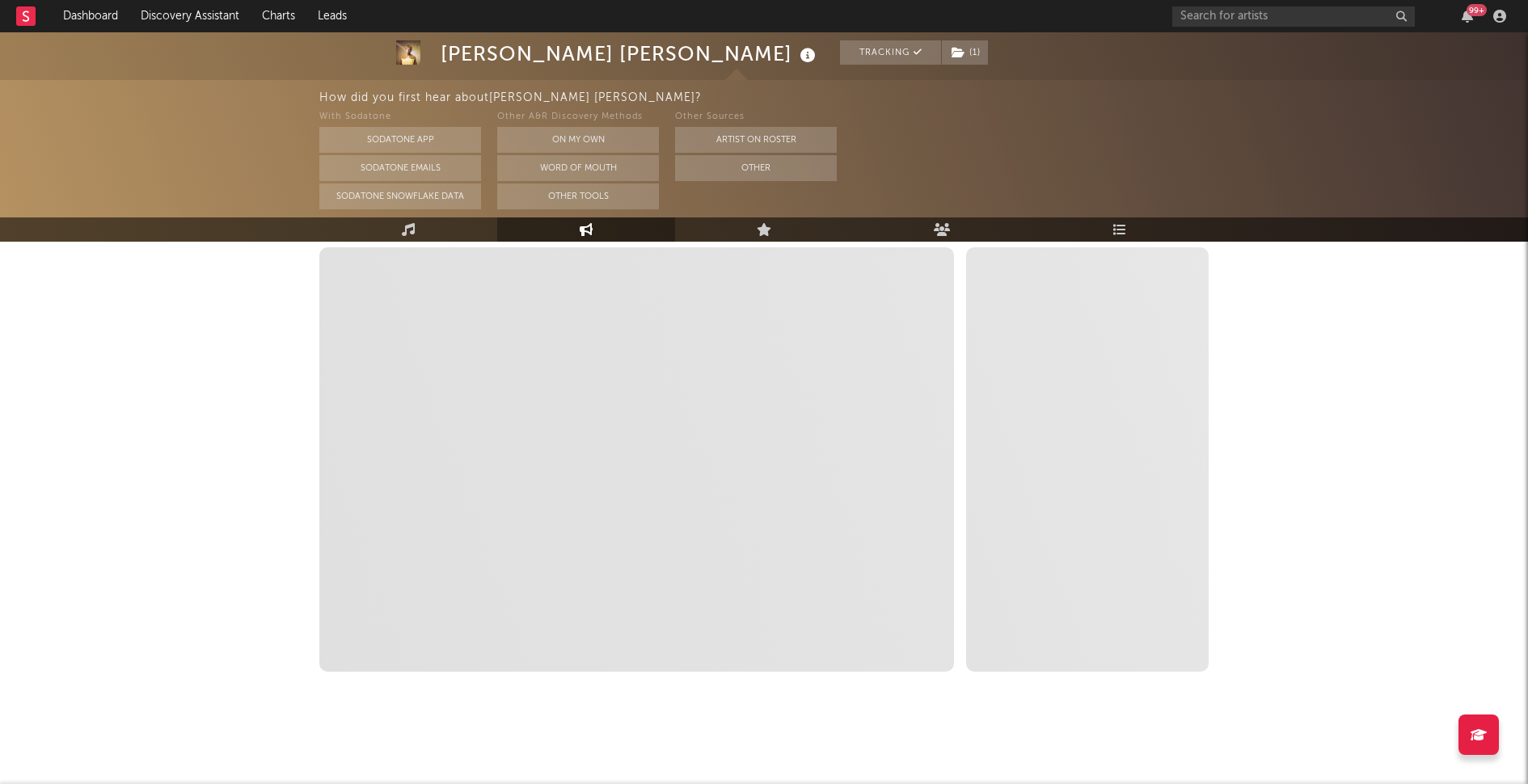
select select "1m"
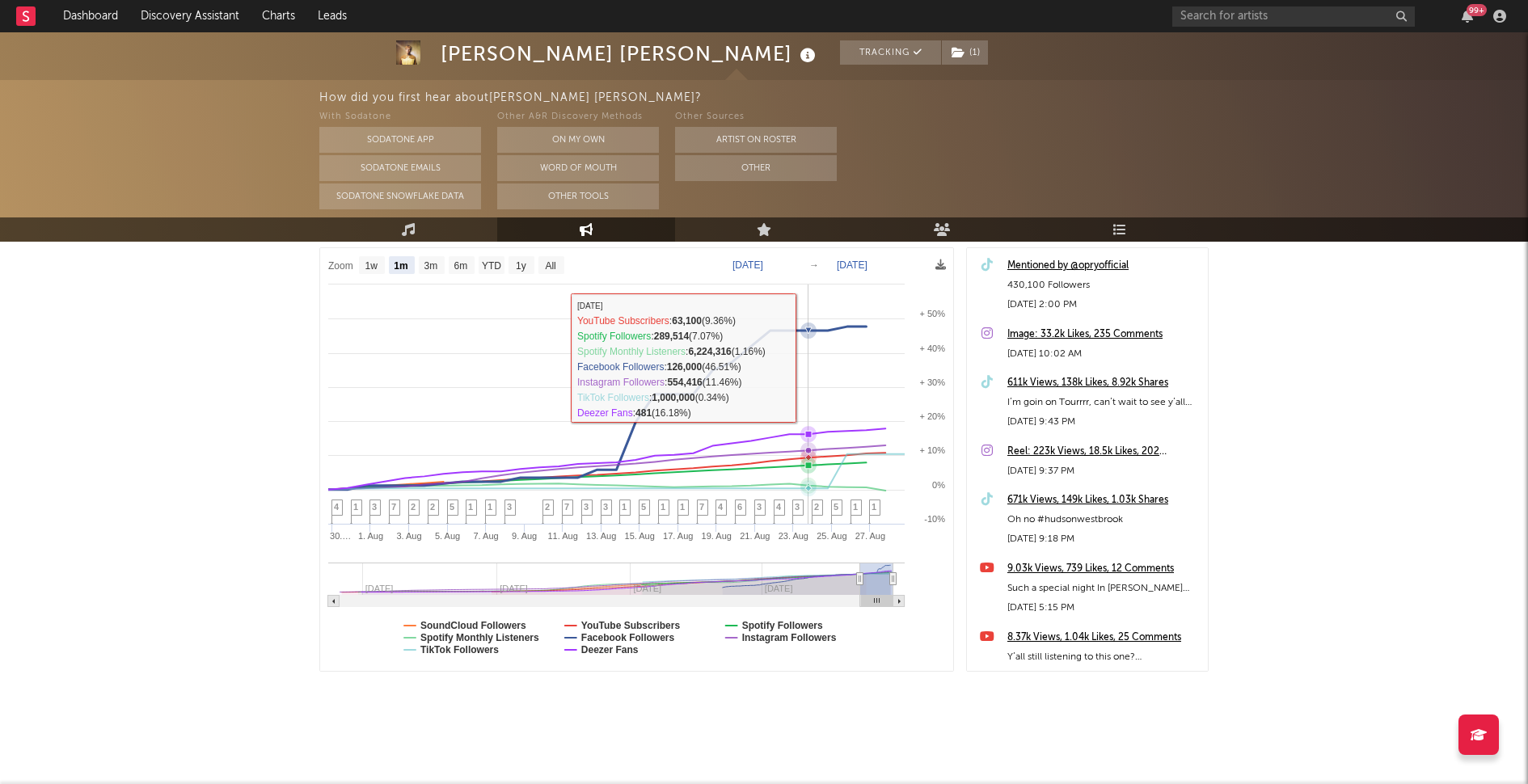
scroll to position [0, 0]
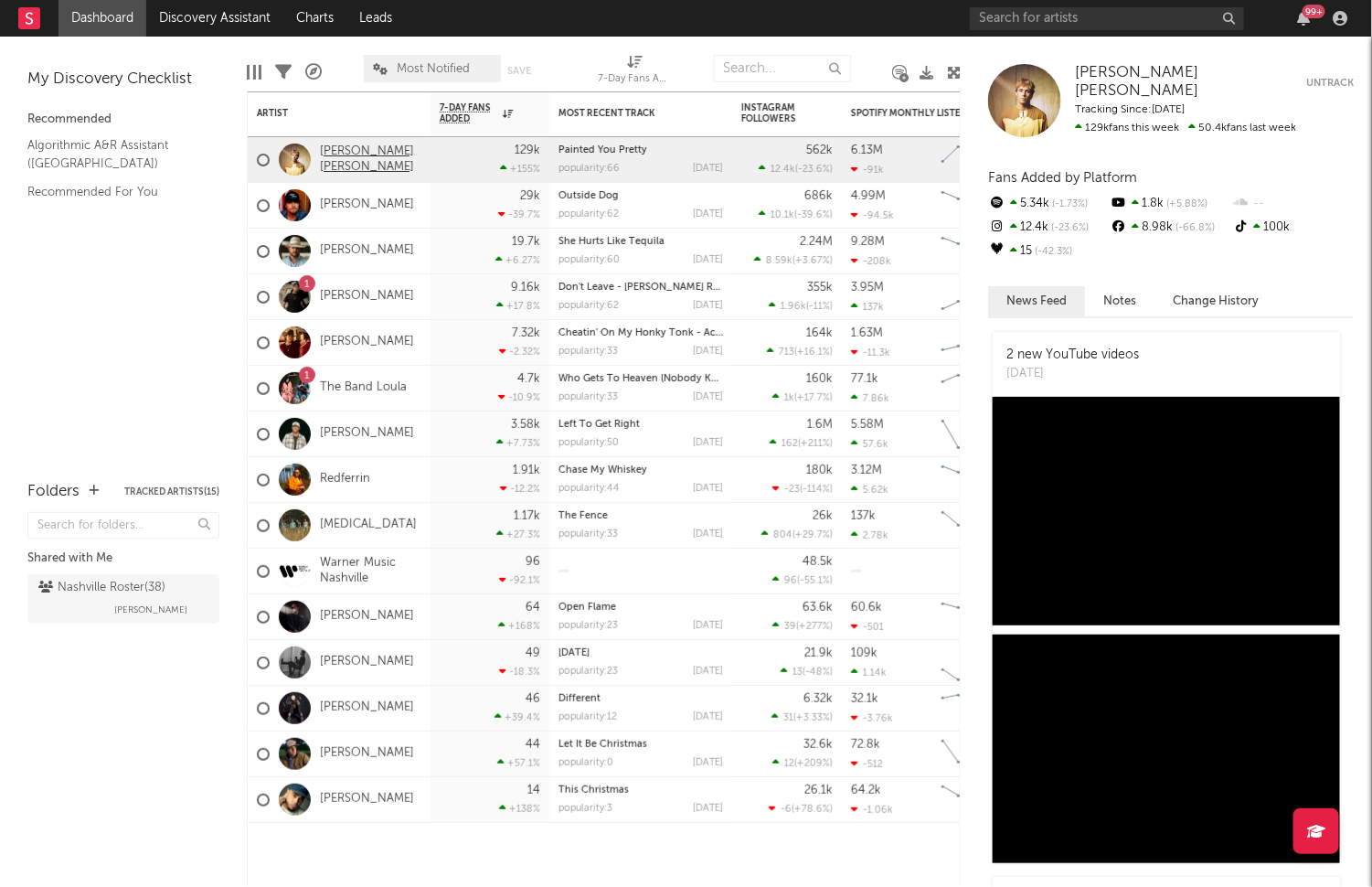
click at [350, 155] on link "[PERSON_NAME] [PERSON_NAME]" at bounding box center [371, 161] width 102 height 31
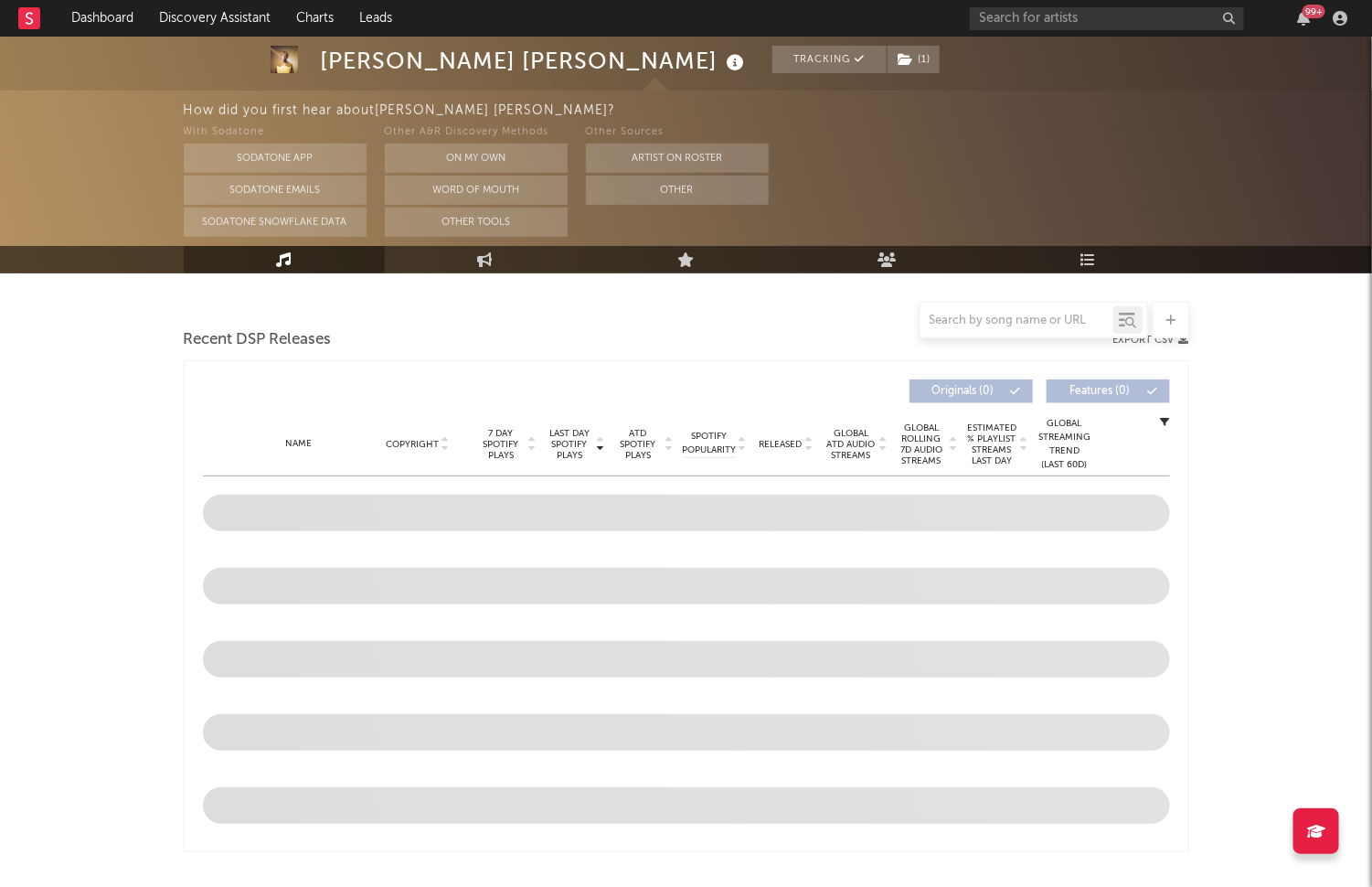
select select "6m"
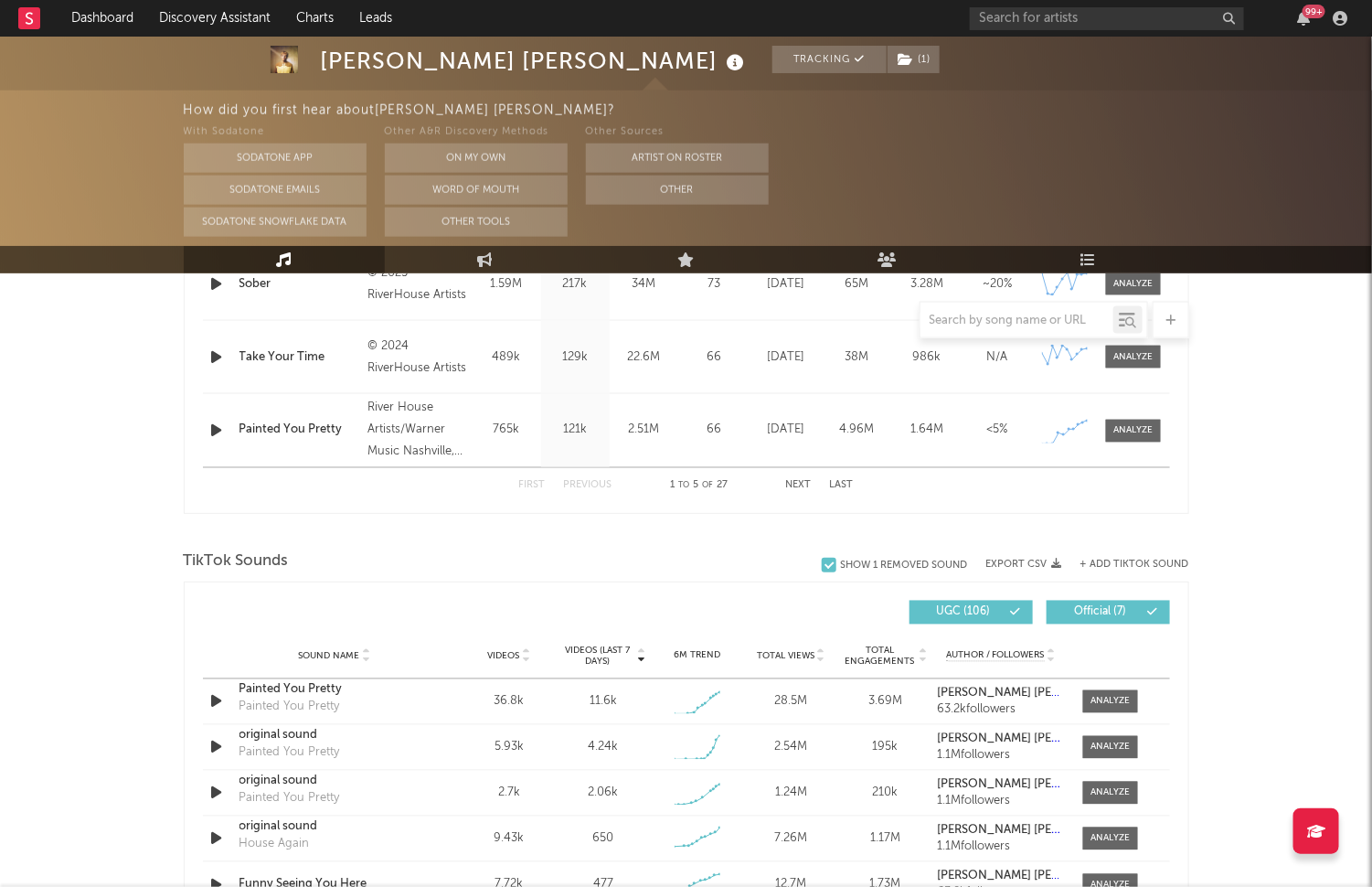
scroll to position [1077, 0]
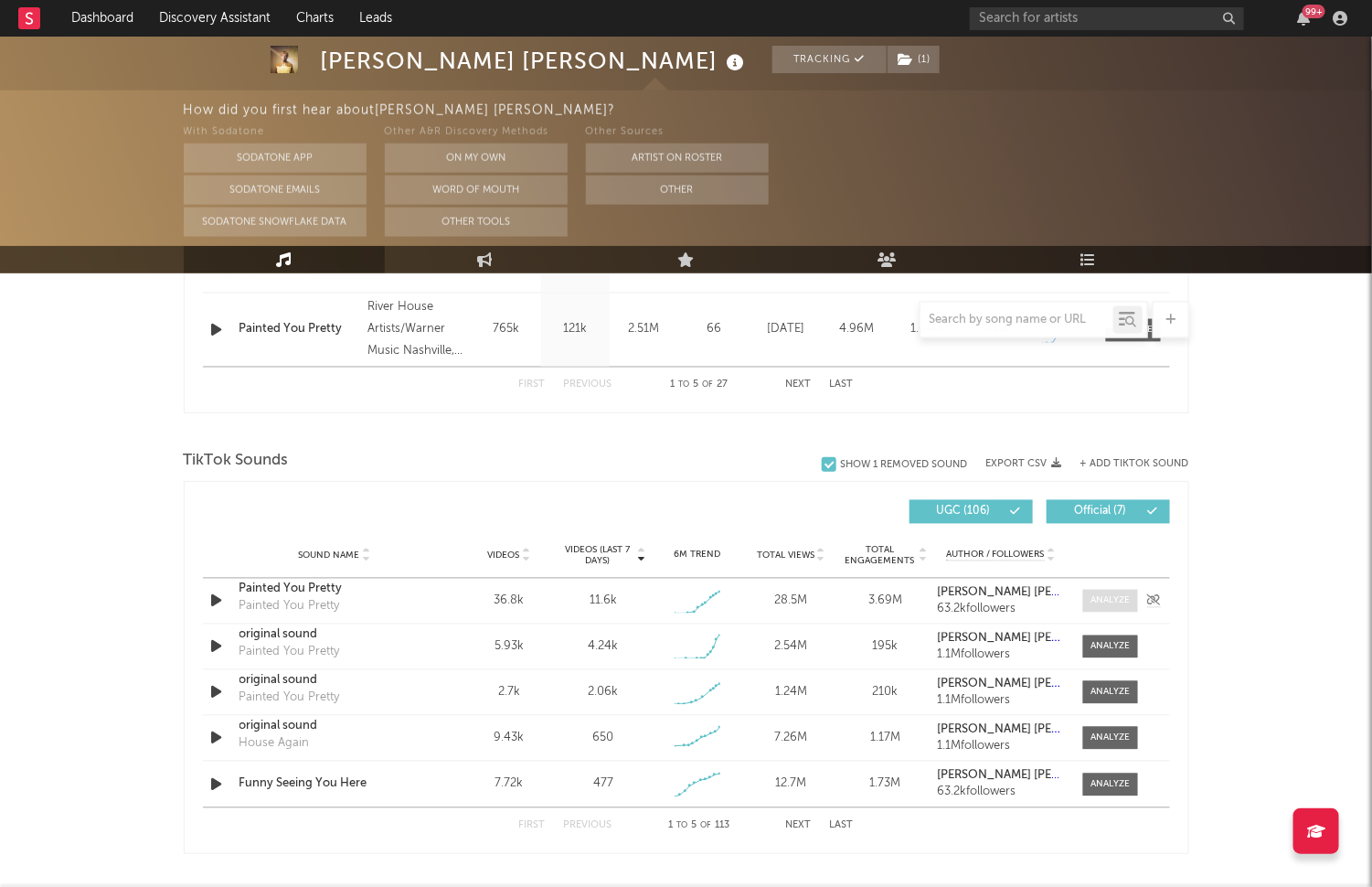
click at [1101, 606] on span at bounding box center [1111, 601] width 55 height 23
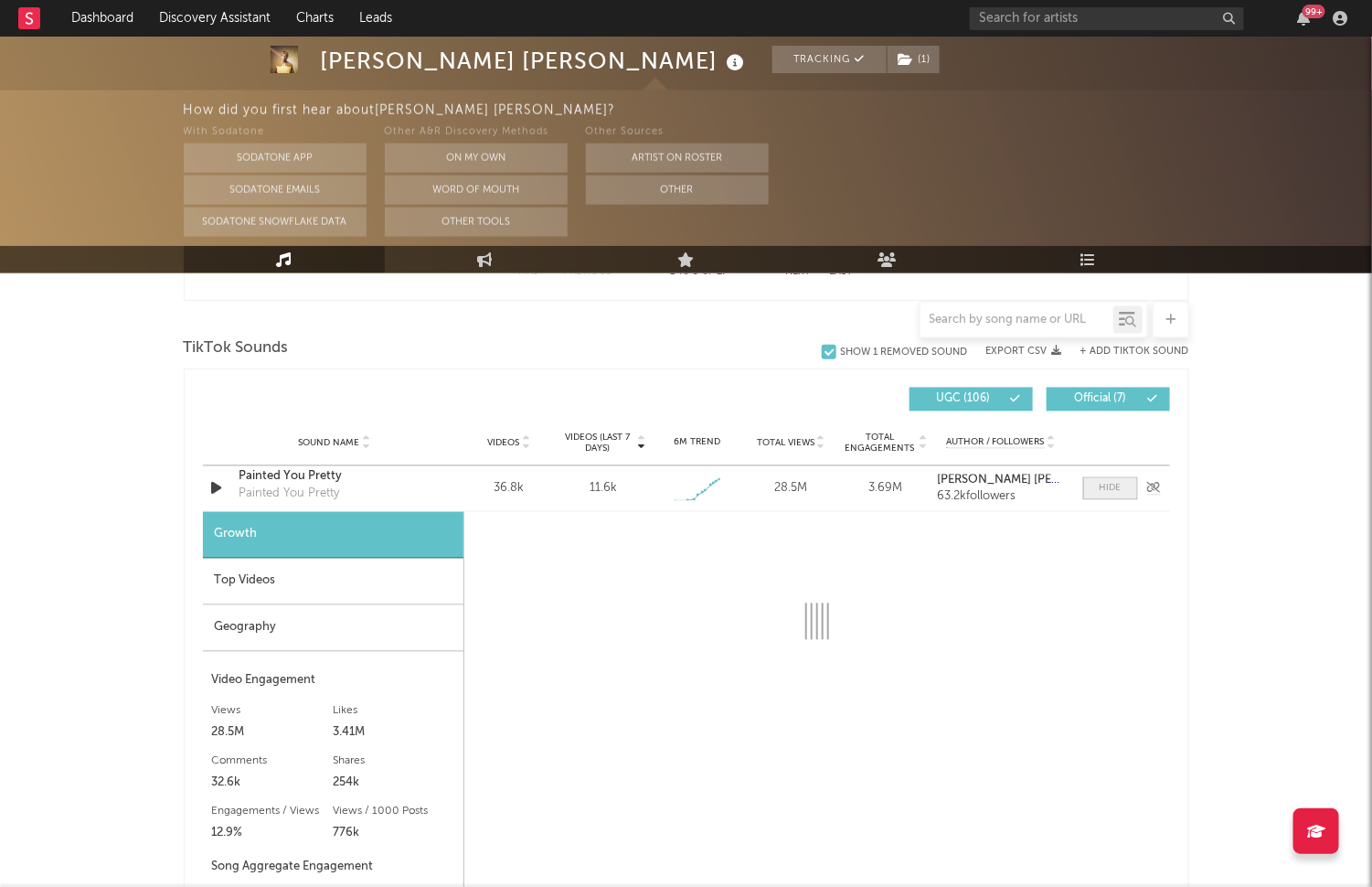
scroll to position [1426, 0]
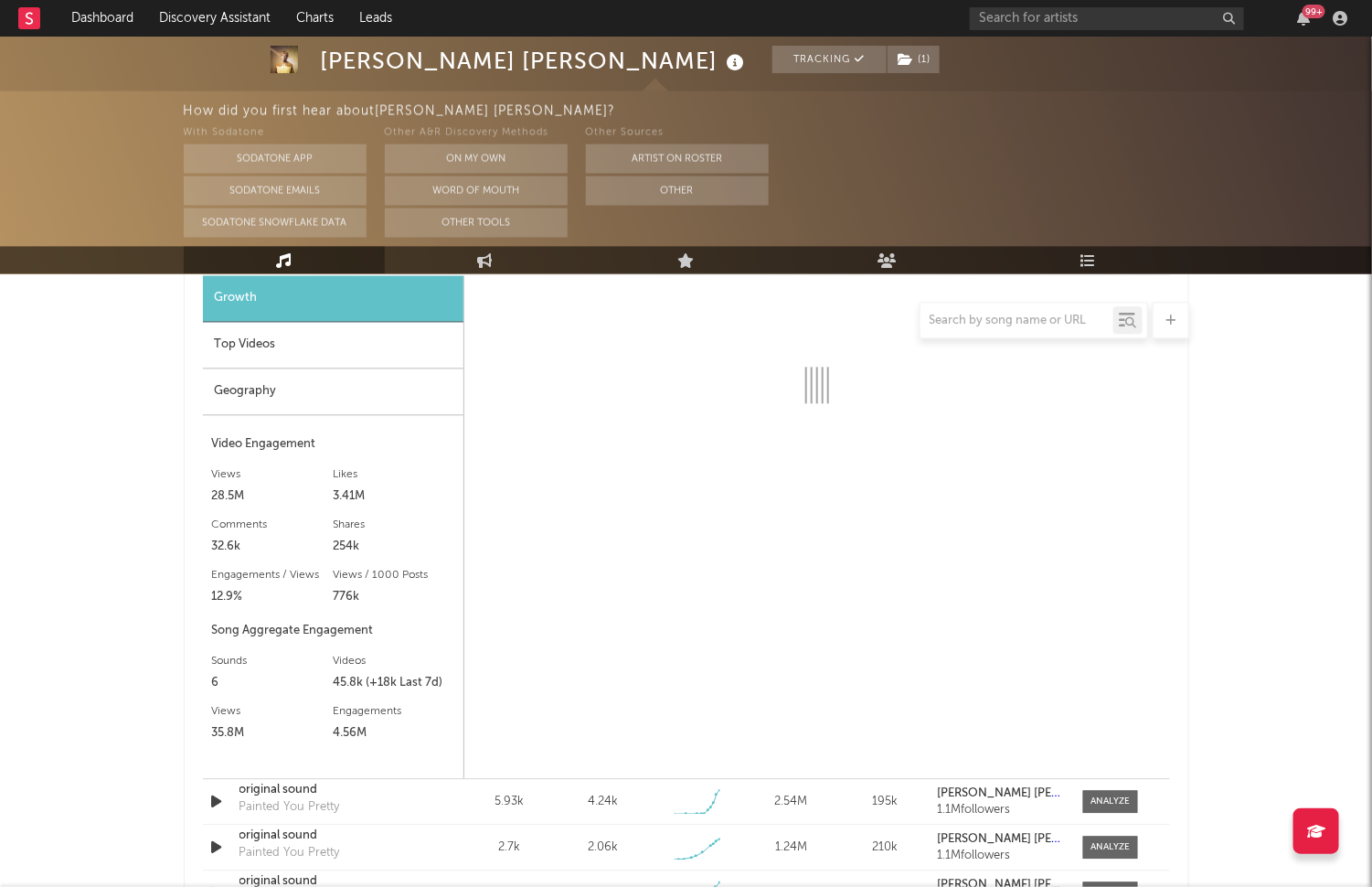
select select "1w"
